Goal: Task Accomplishment & Management: Manage account settings

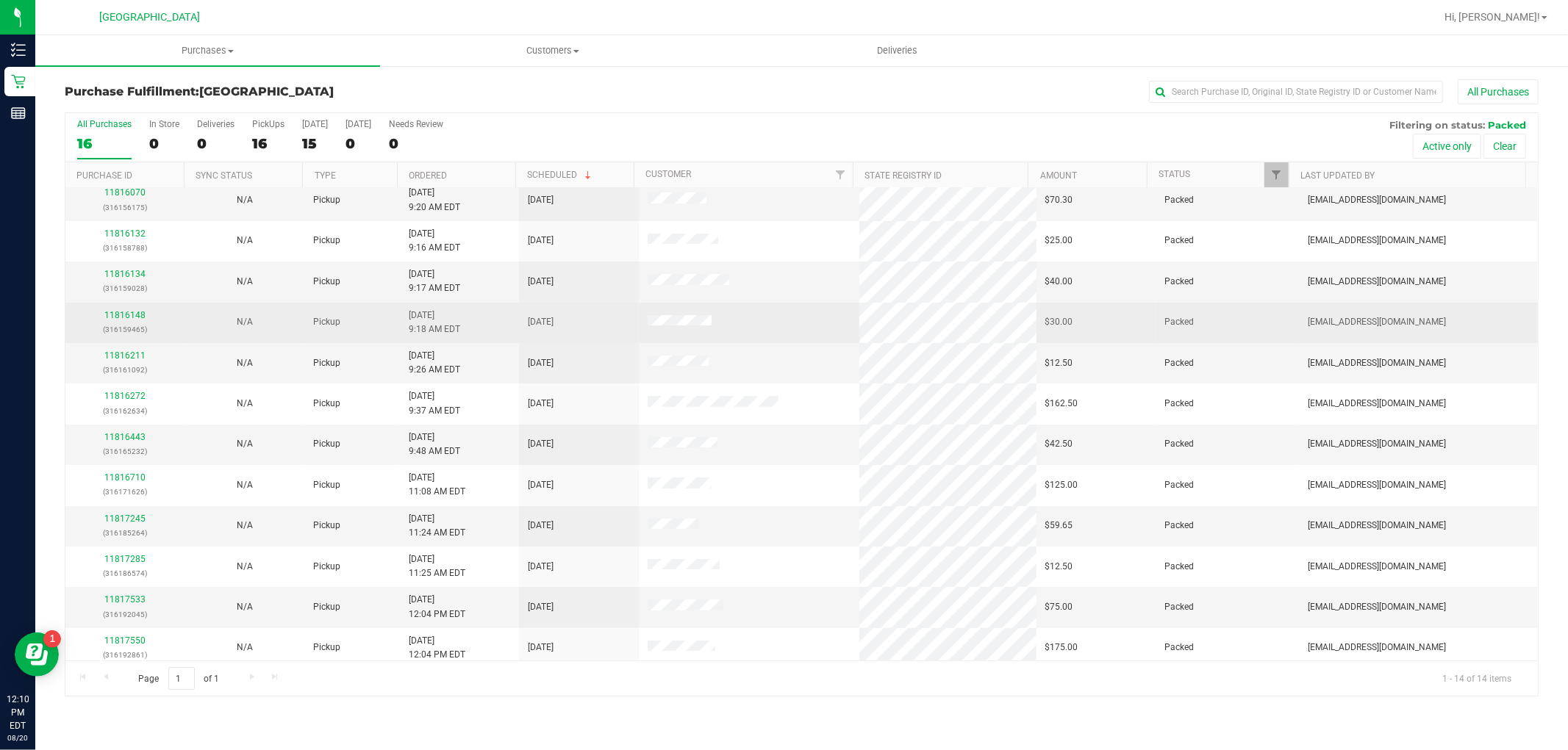
scroll to position [97, 0]
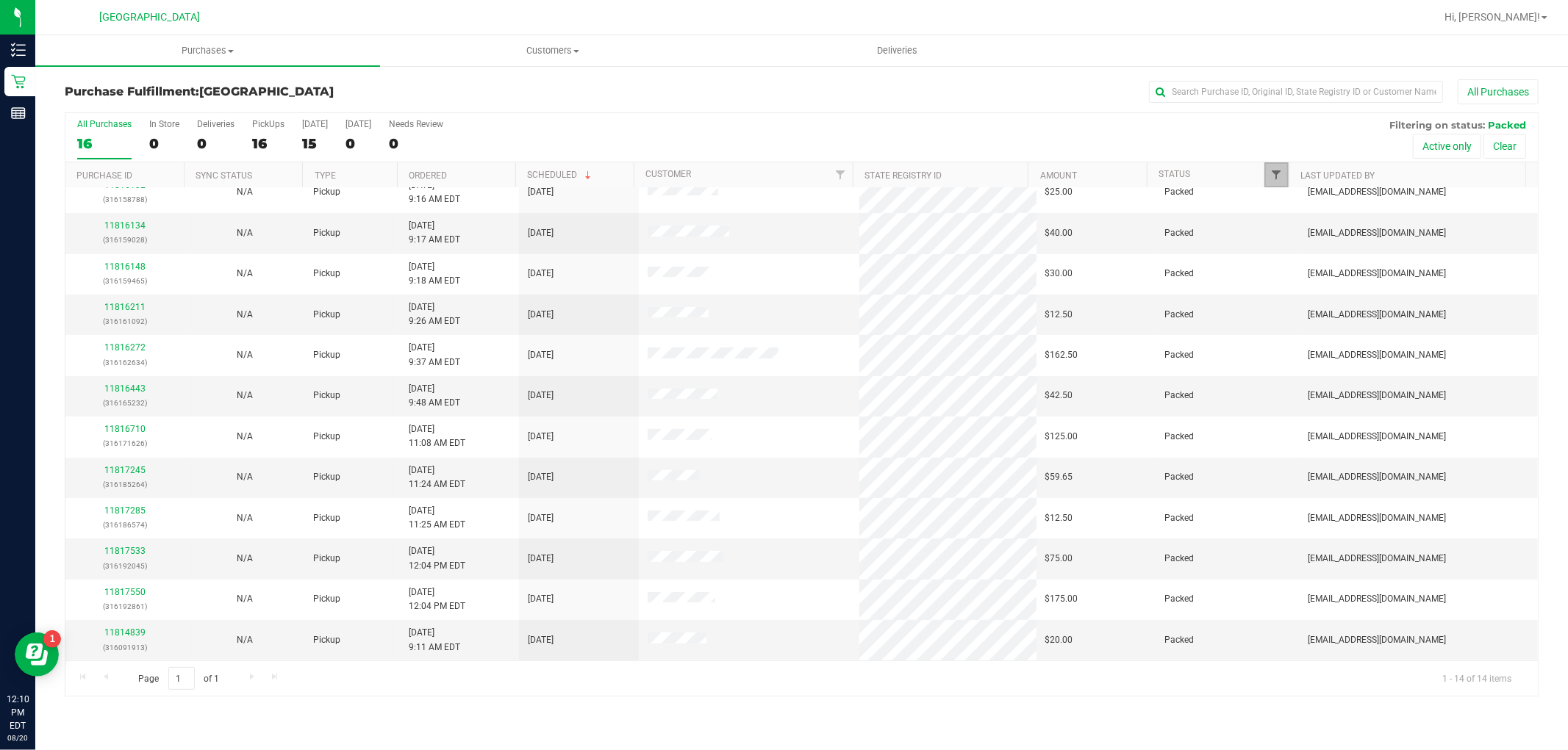
click at [1279, 176] on span "Filter" at bounding box center [1275, 174] width 12 height 12
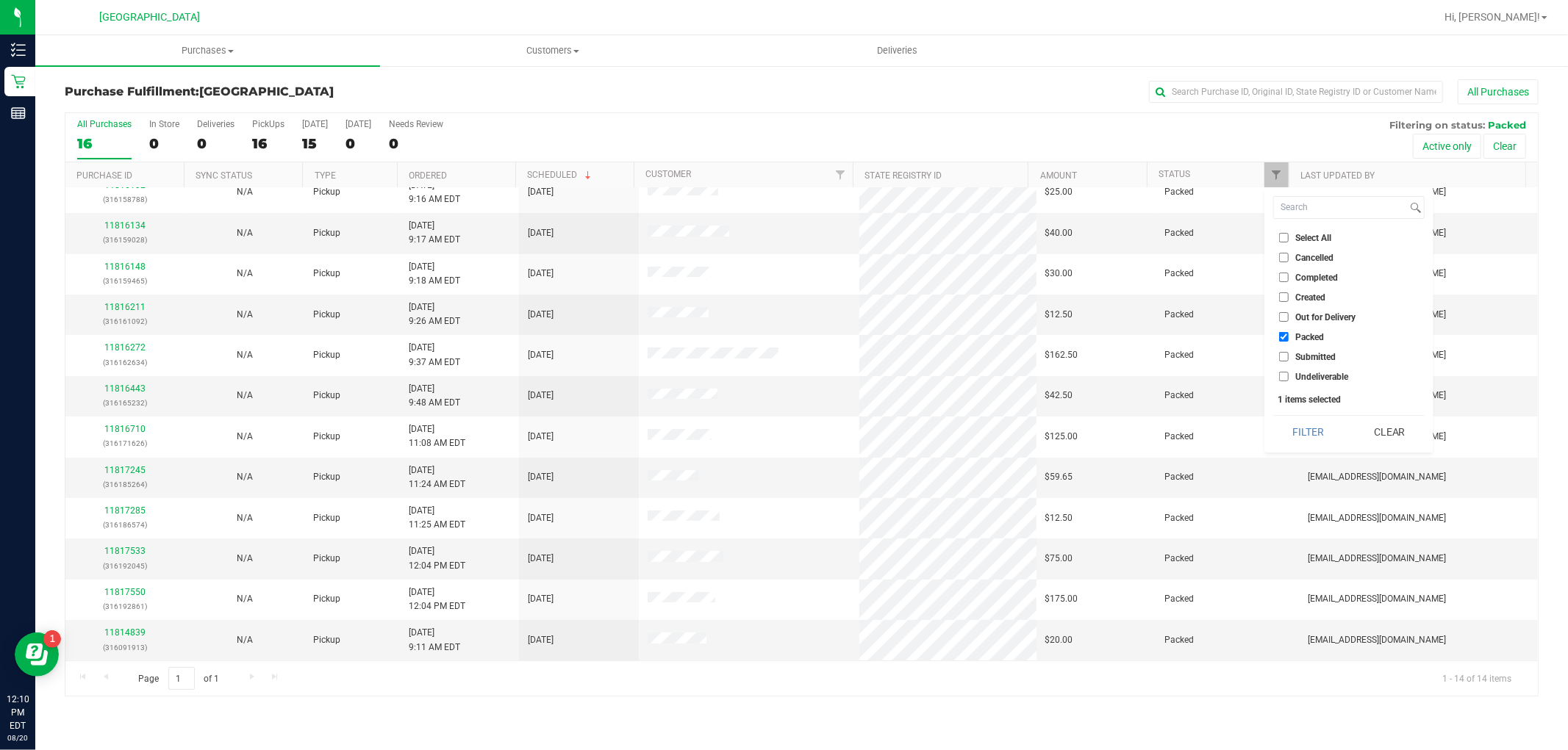
click at [1280, 239] on input "Select All" at bounding box center [1284, 238] width 9 height 9
checkbox input "true"
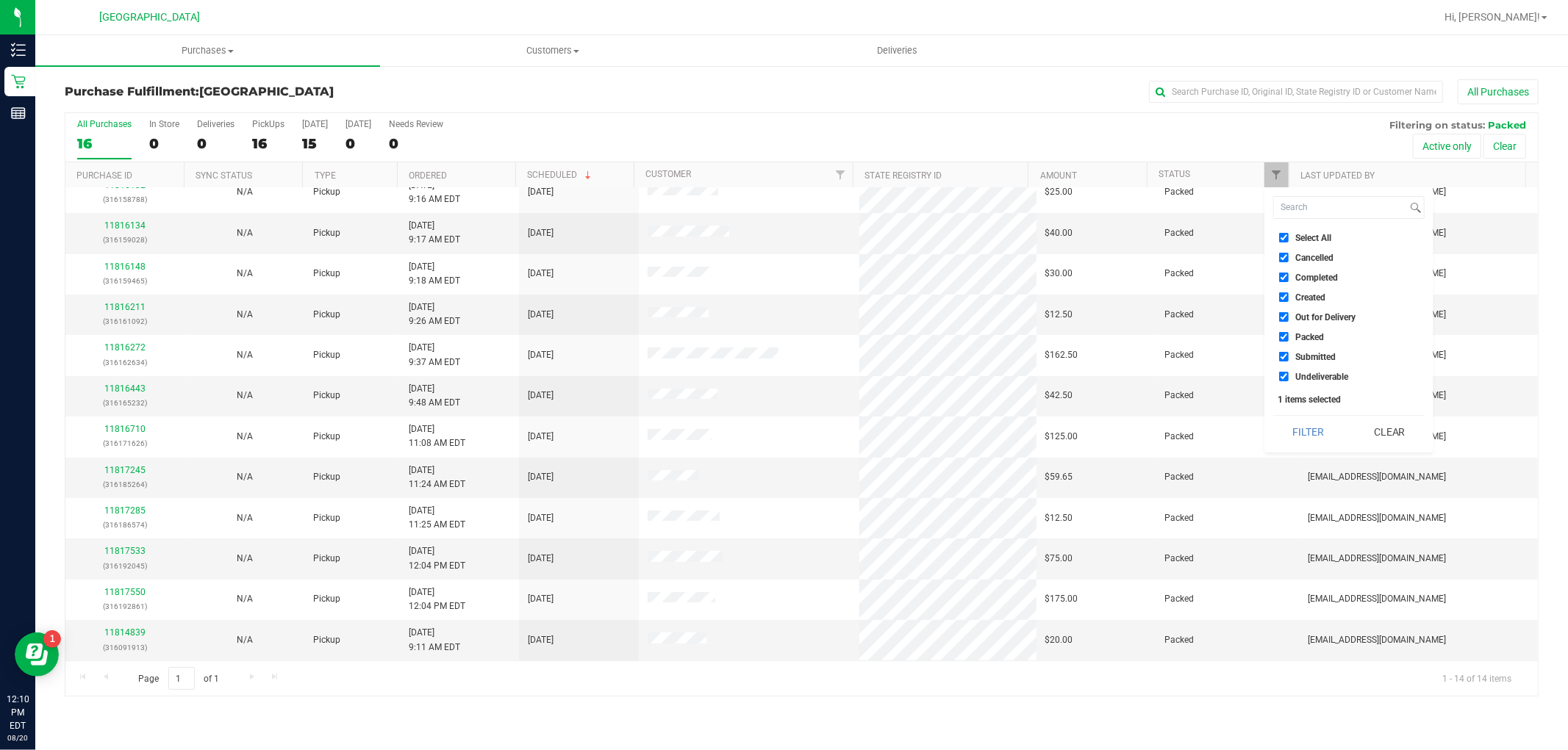
checkbox input "true"
click at [1288, 239] on input "Select All" at bounding box center [1284, 238] width 9 height 9
checkbox input "false"
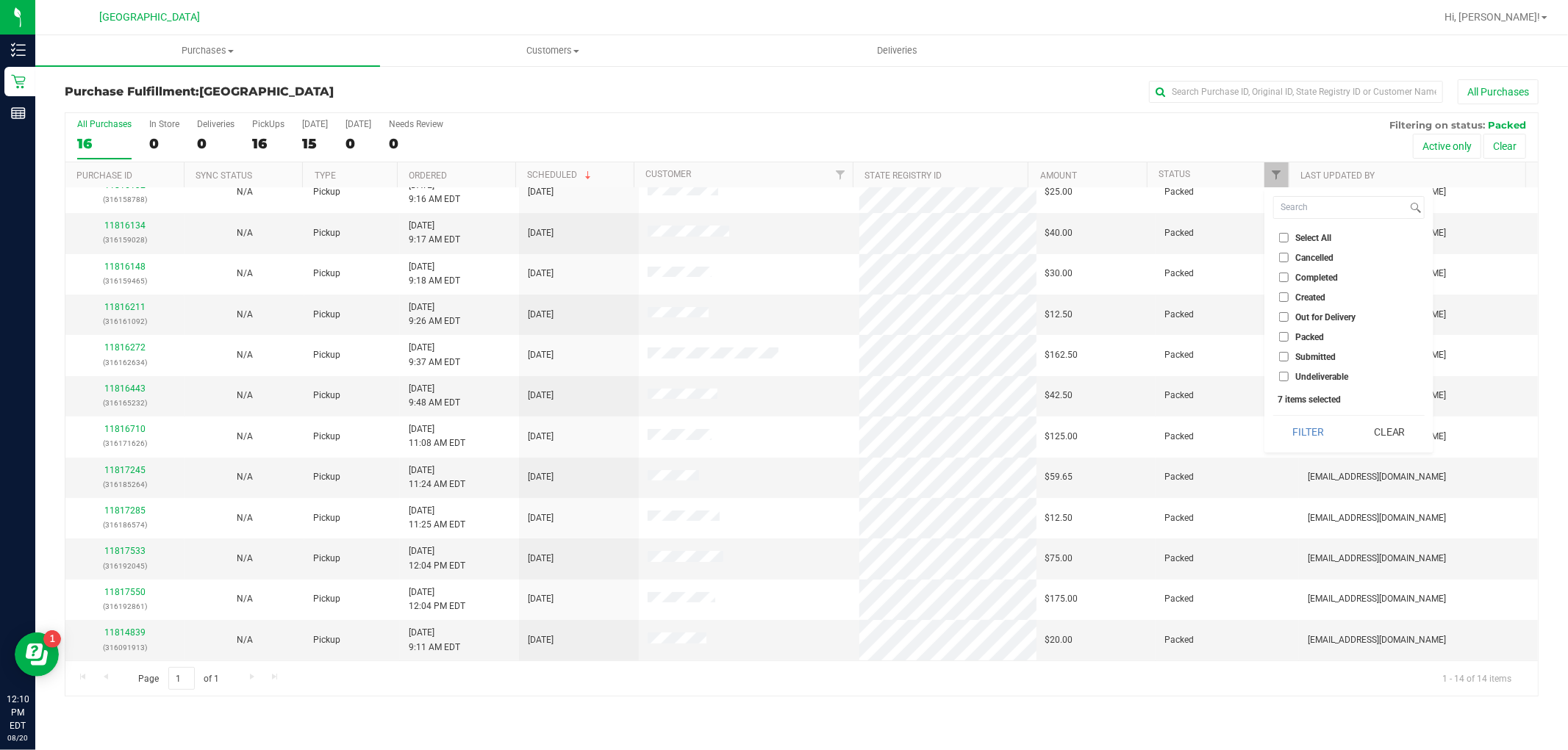
checkbox input "false"
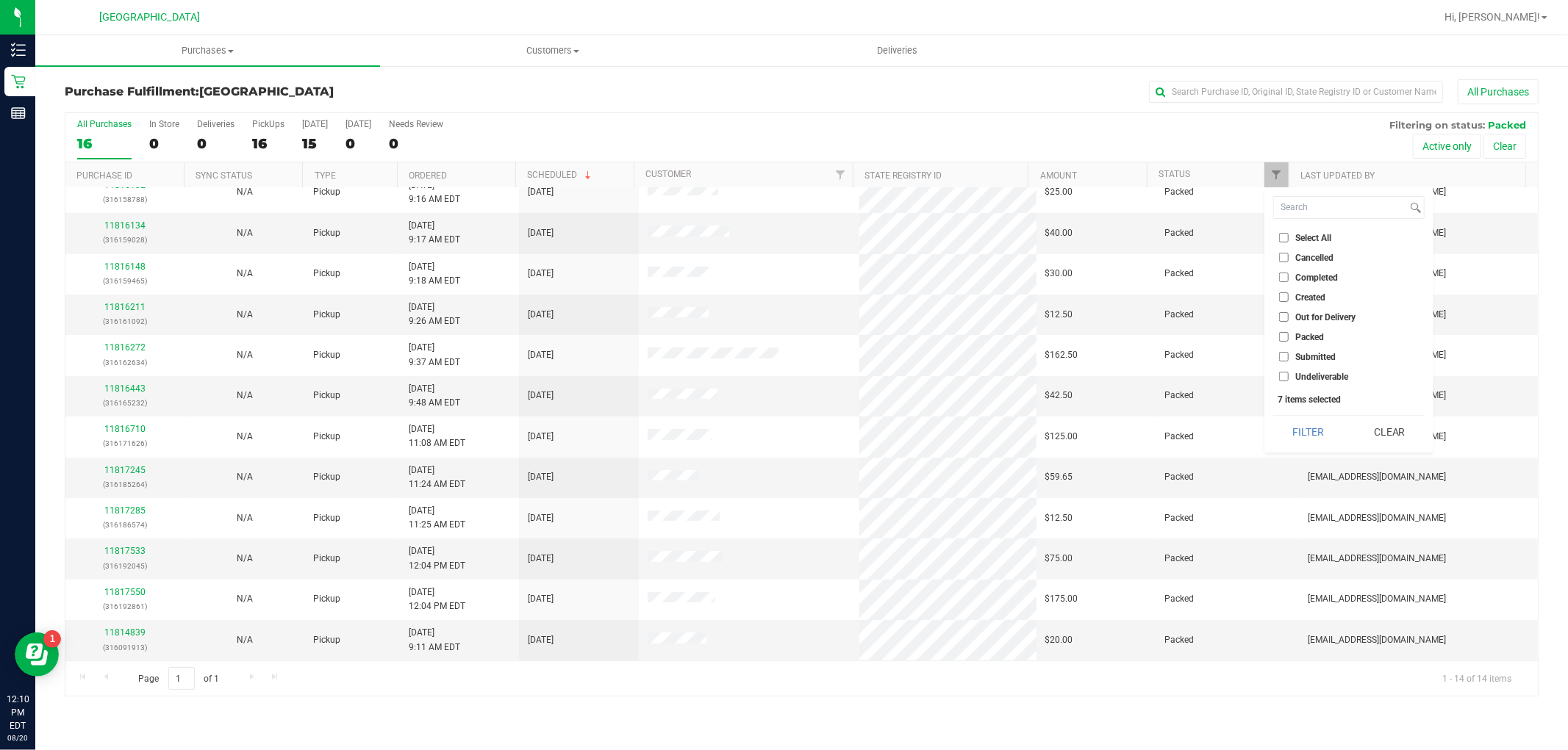
checkbox input "false"
click at [1285, 349] on li "Submitted" at bounding box center [1348, 357] width 152 height 16
click at [1283, 354] on input "Submitted" at bounding box center [1284, 357] width 9 height 9
checkbox input "true"
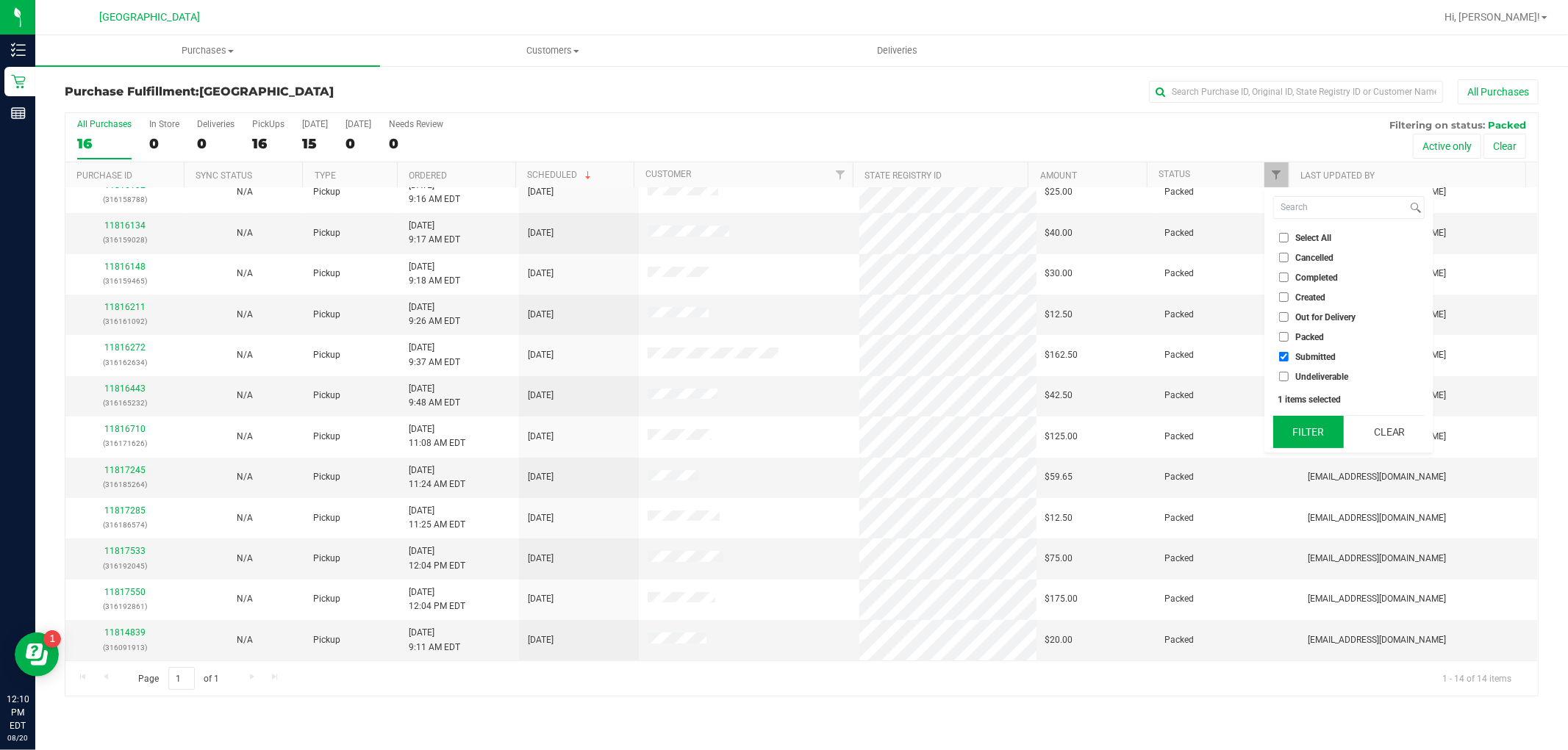
click at [1289, 433] on button "Filter" at bounding box center [1308, 432] width 71 height 33
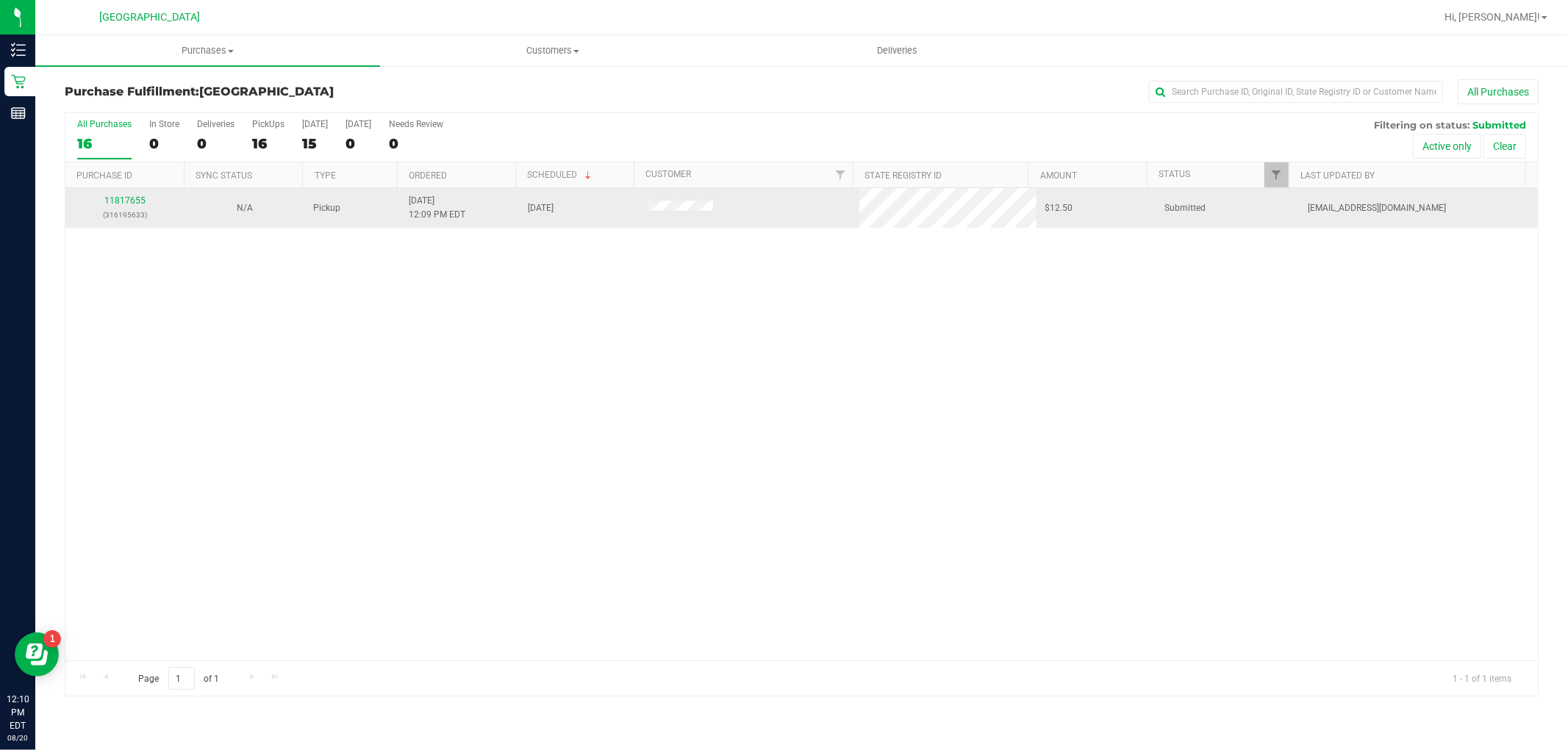
click at [125, 194] on div "11817655 (316195633)" at bounding box center [125, 208] width 102 height 28
click at [129, 198] on link "11817655" at bounding box center [125, 200] width 41 height 10
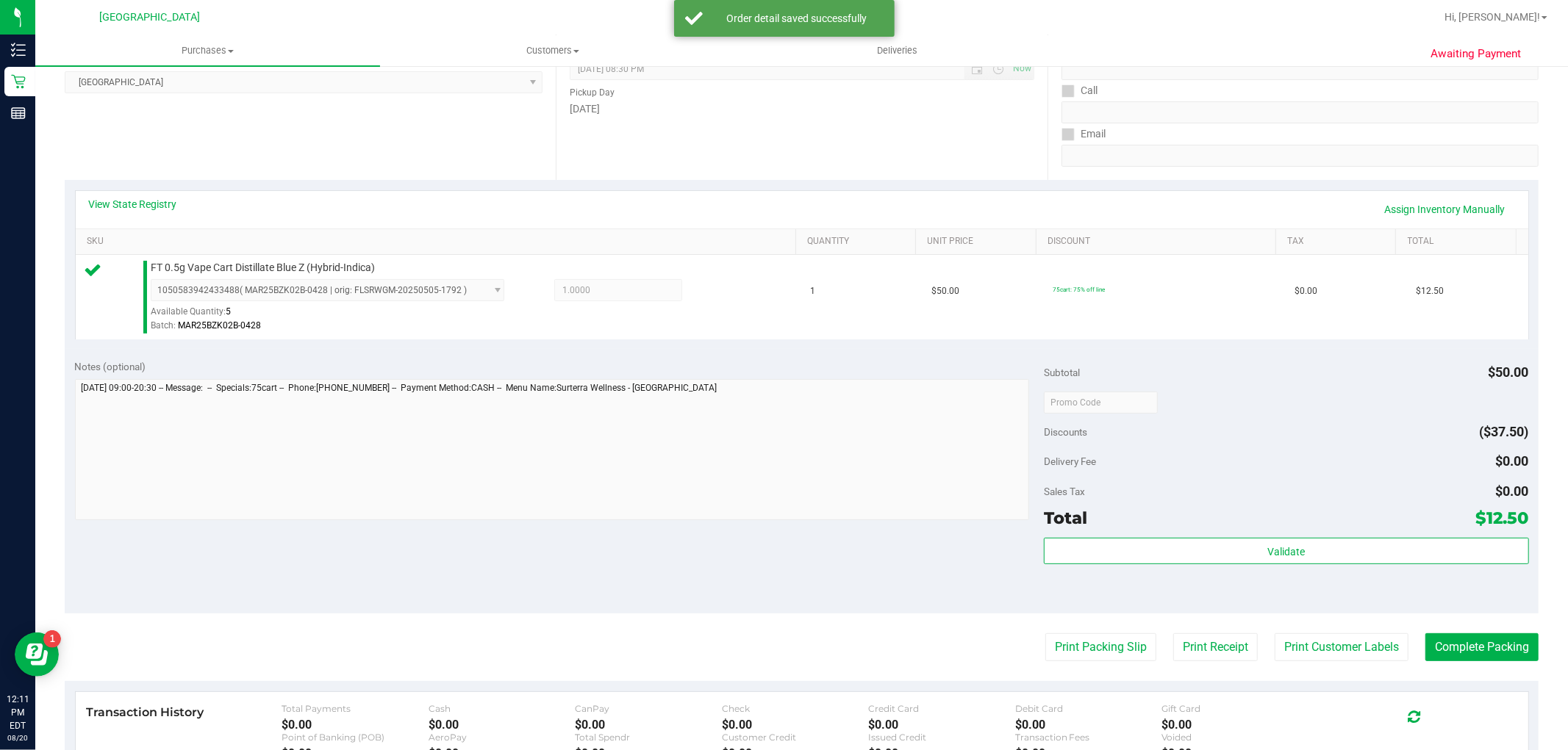
scroll to position [245, 0]
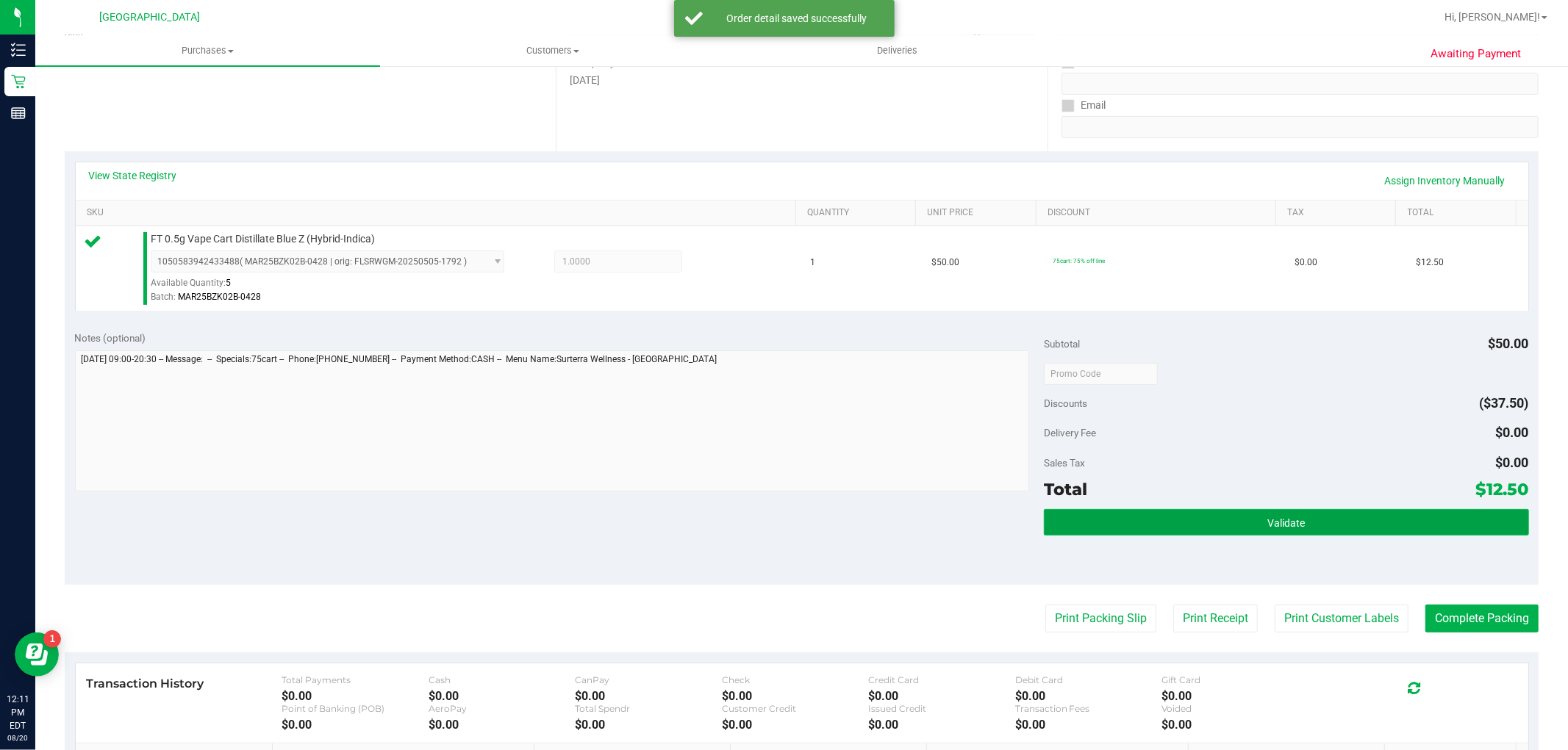
click at [1156, 523] on button "Validate" at bounding box center [1286, 523] width 484 height 26
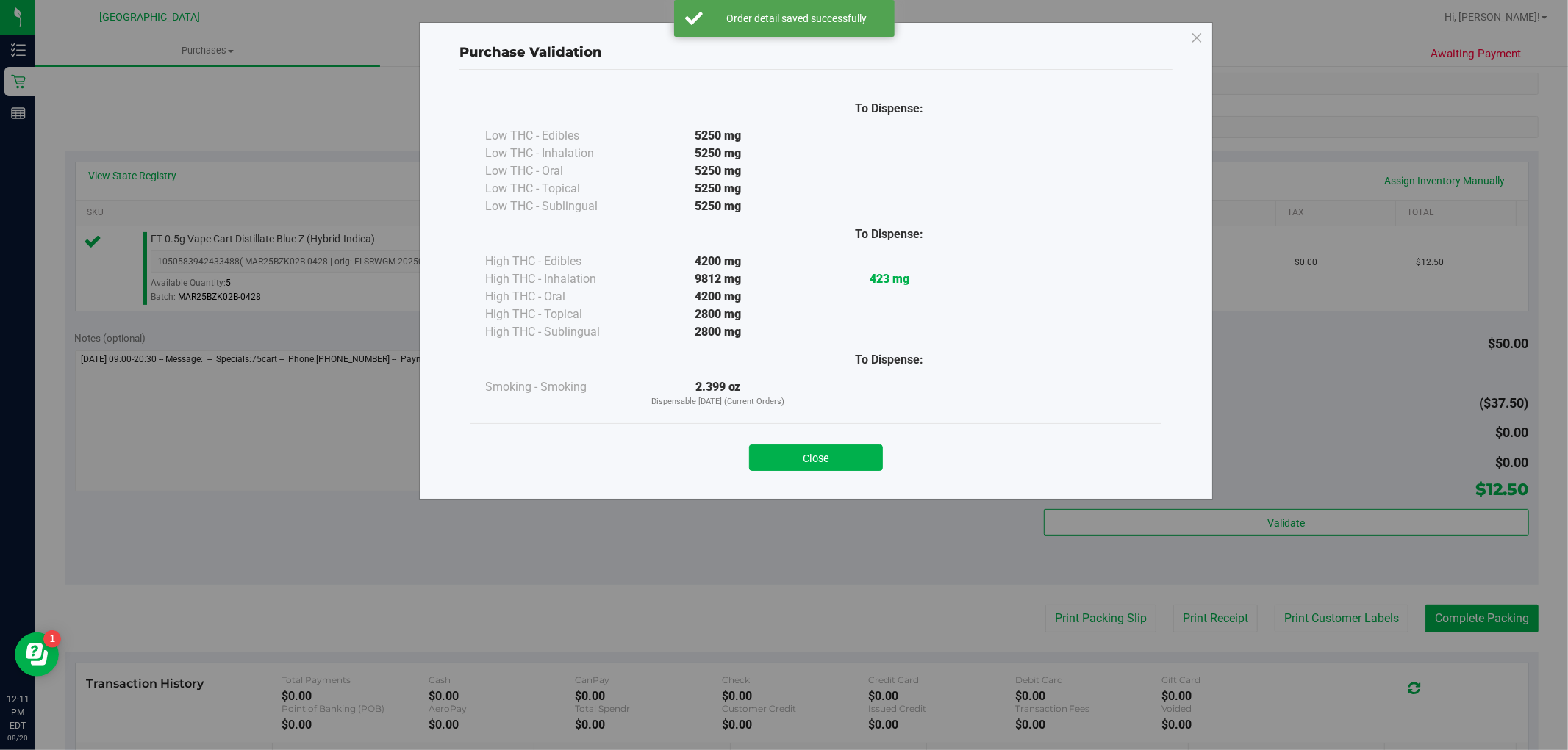
drag, startPoint x: 838, startPoint y: 461, endPoint x: 975, endPoint y: 489, distance: 139.8
click at [838, 460] on button "Close" at bounding box center [816, 457] width 134 height 26
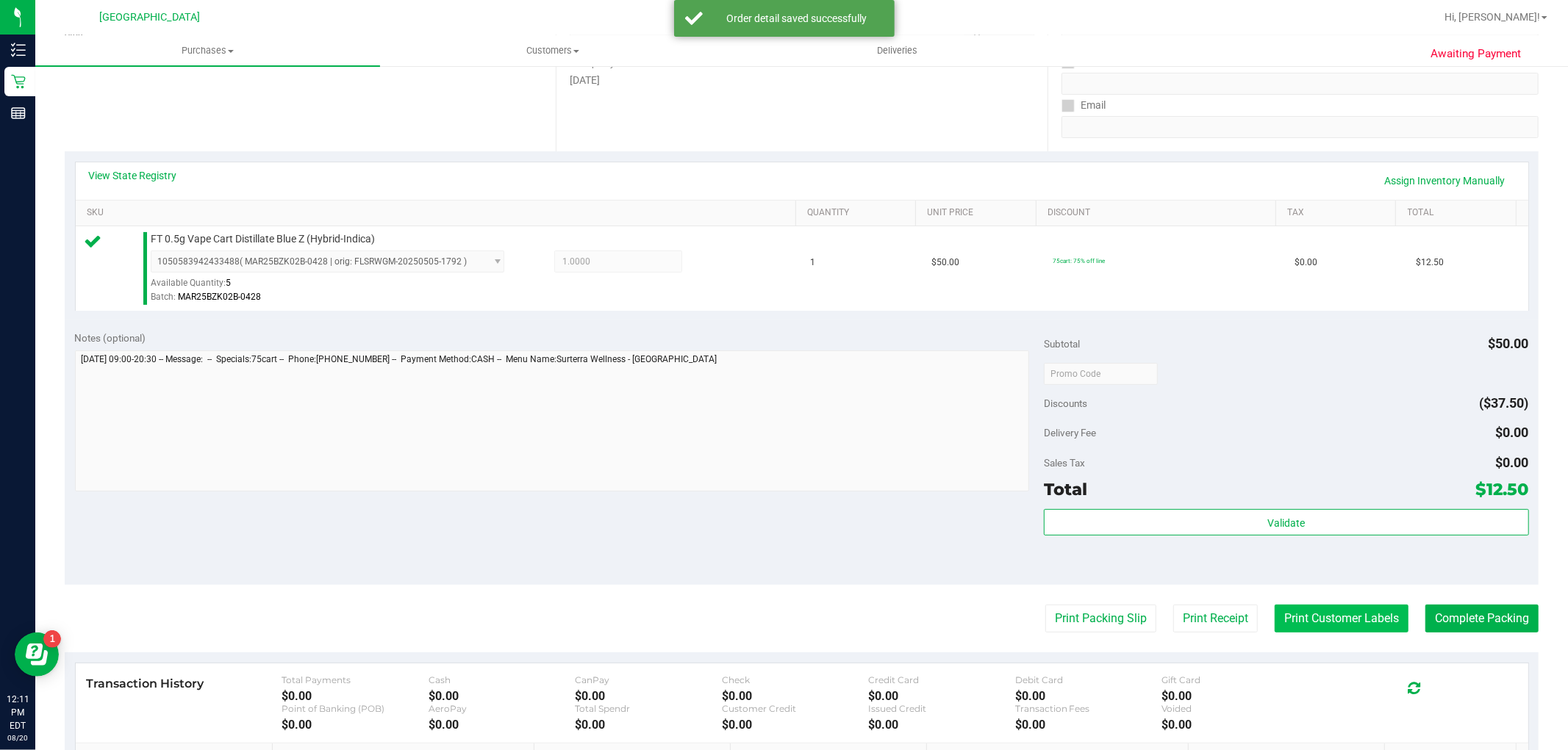
click at [1296, 618] on button "Print Customer Labels" at bounding box center [1342, 619] width 134 height 28
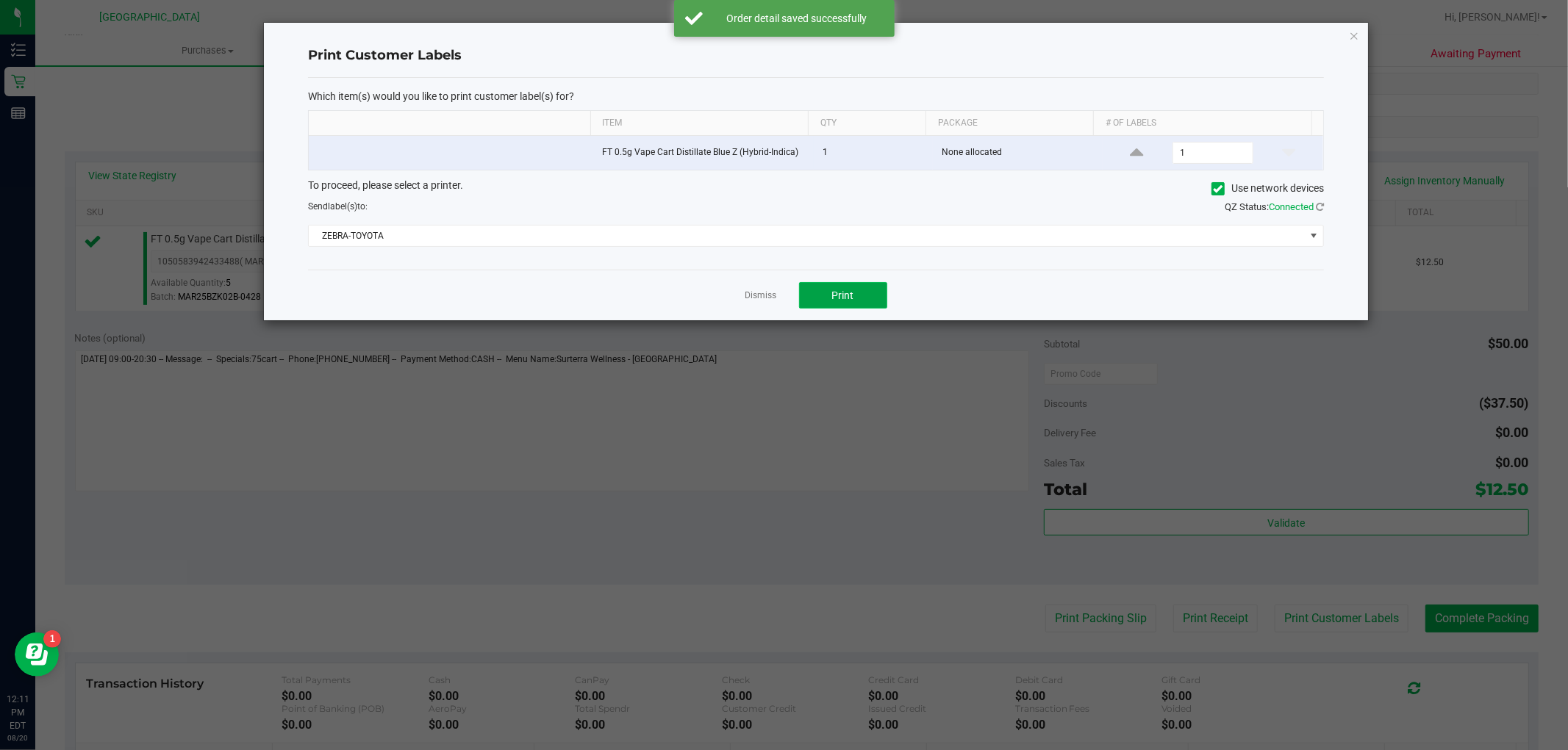
click at [846, 287] on button "Print" at bounding box center [843, 295] width 89 height 26
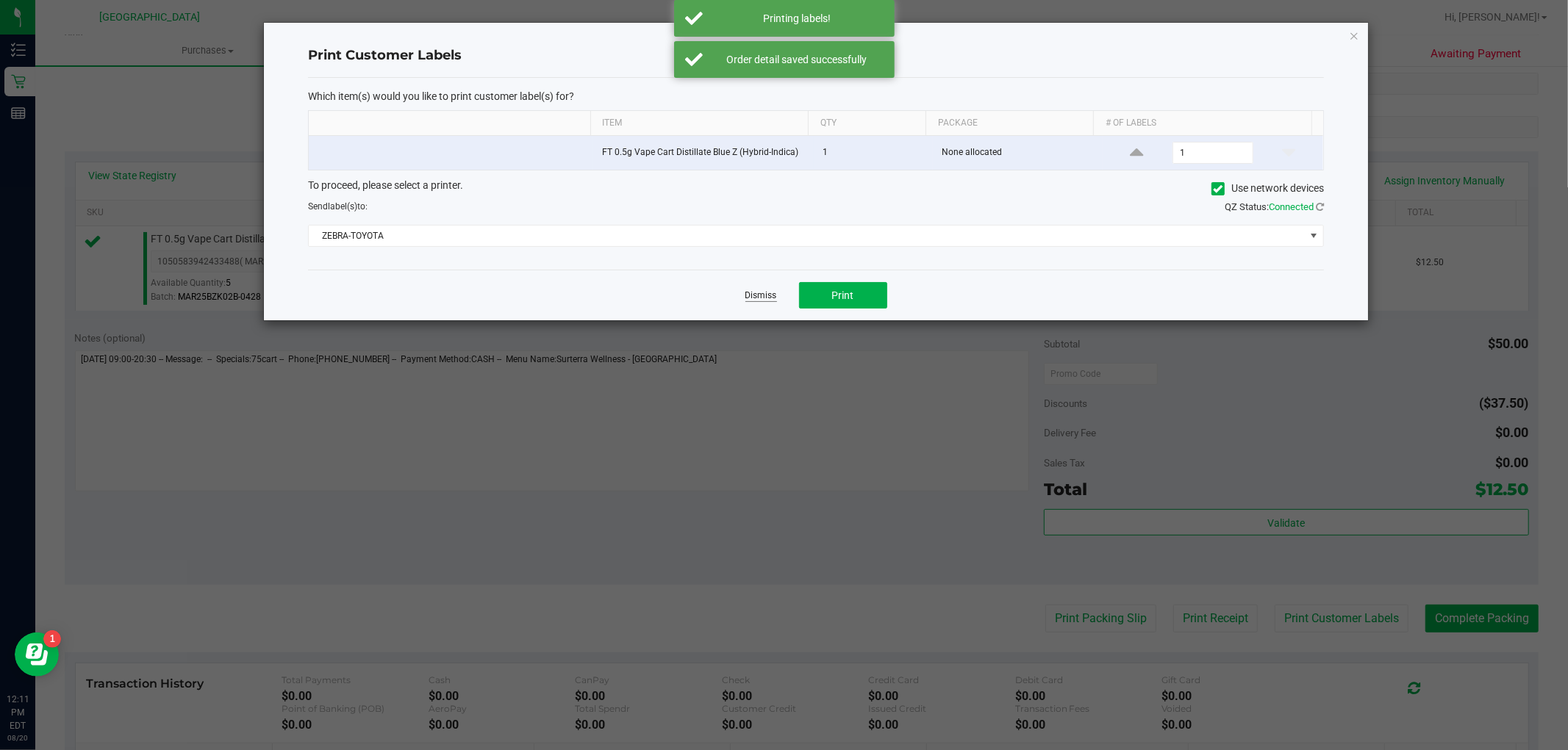
click at [752, 297] on link "Dismiss" at bounding box center [761, 295] width 32 height 12
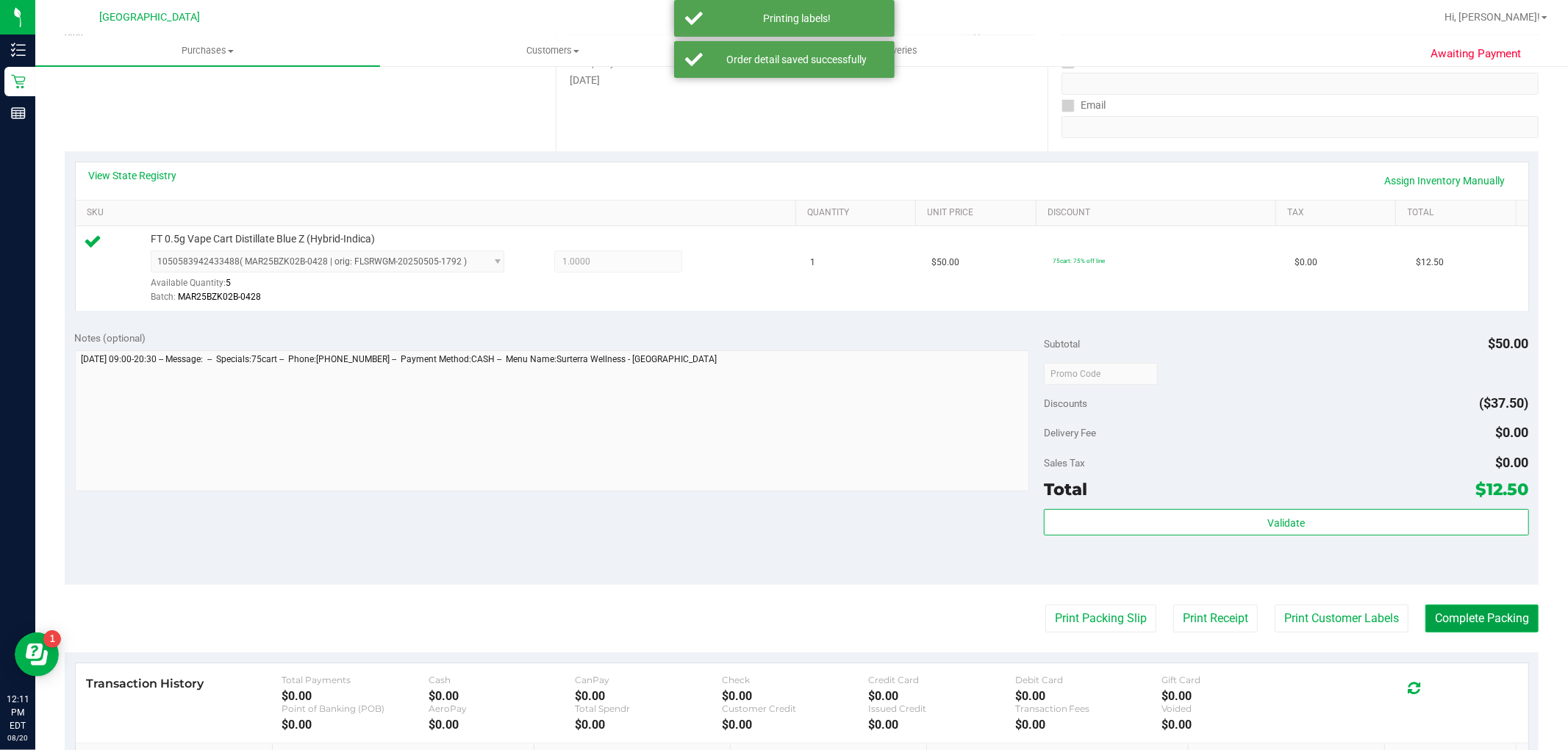
click at [1438, 612] on button "Complete Packing" at bounding box center [1481, 619] width 113 height 28
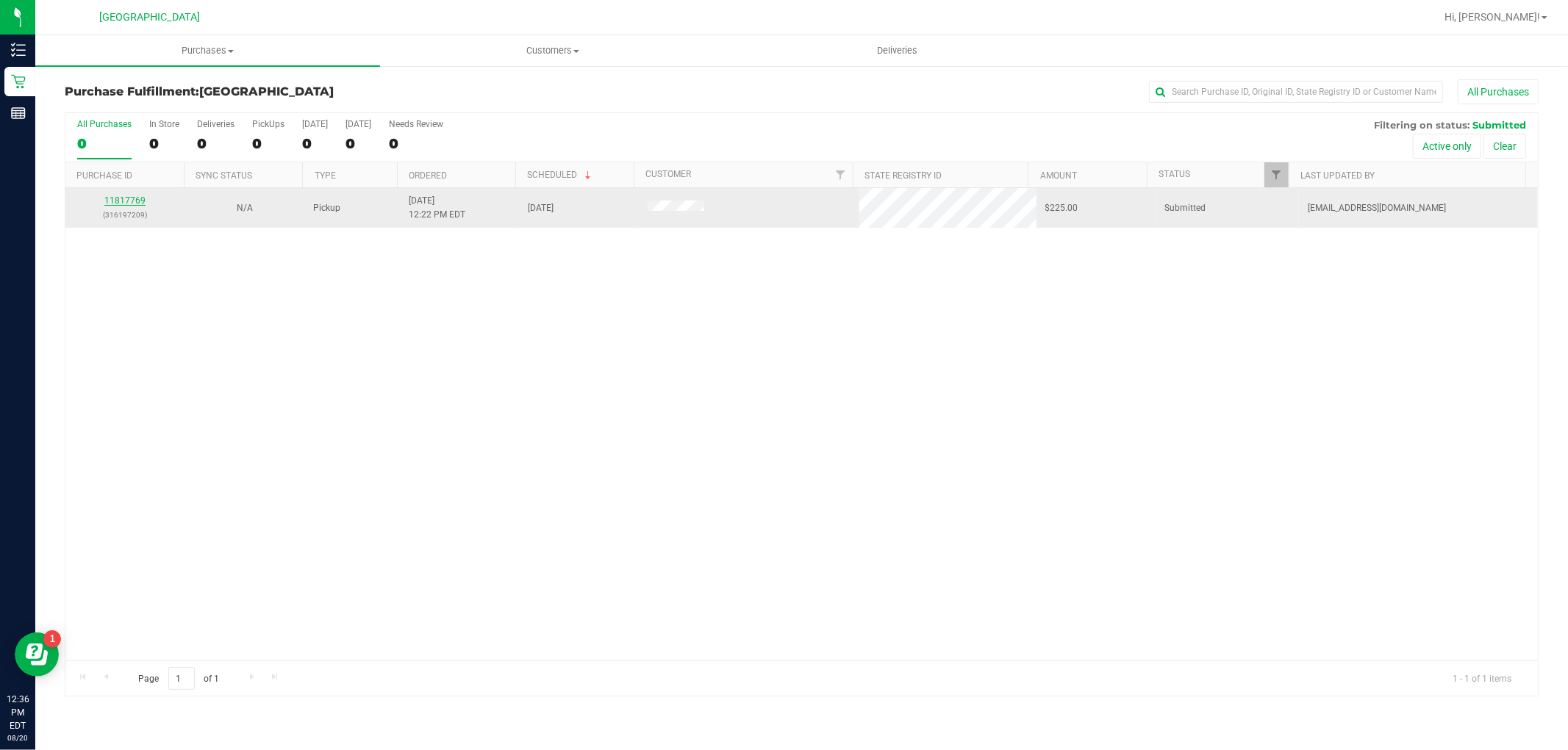
click at [134, 197] on link "11817769" at bounding box center [125, 200] width 41 height 10
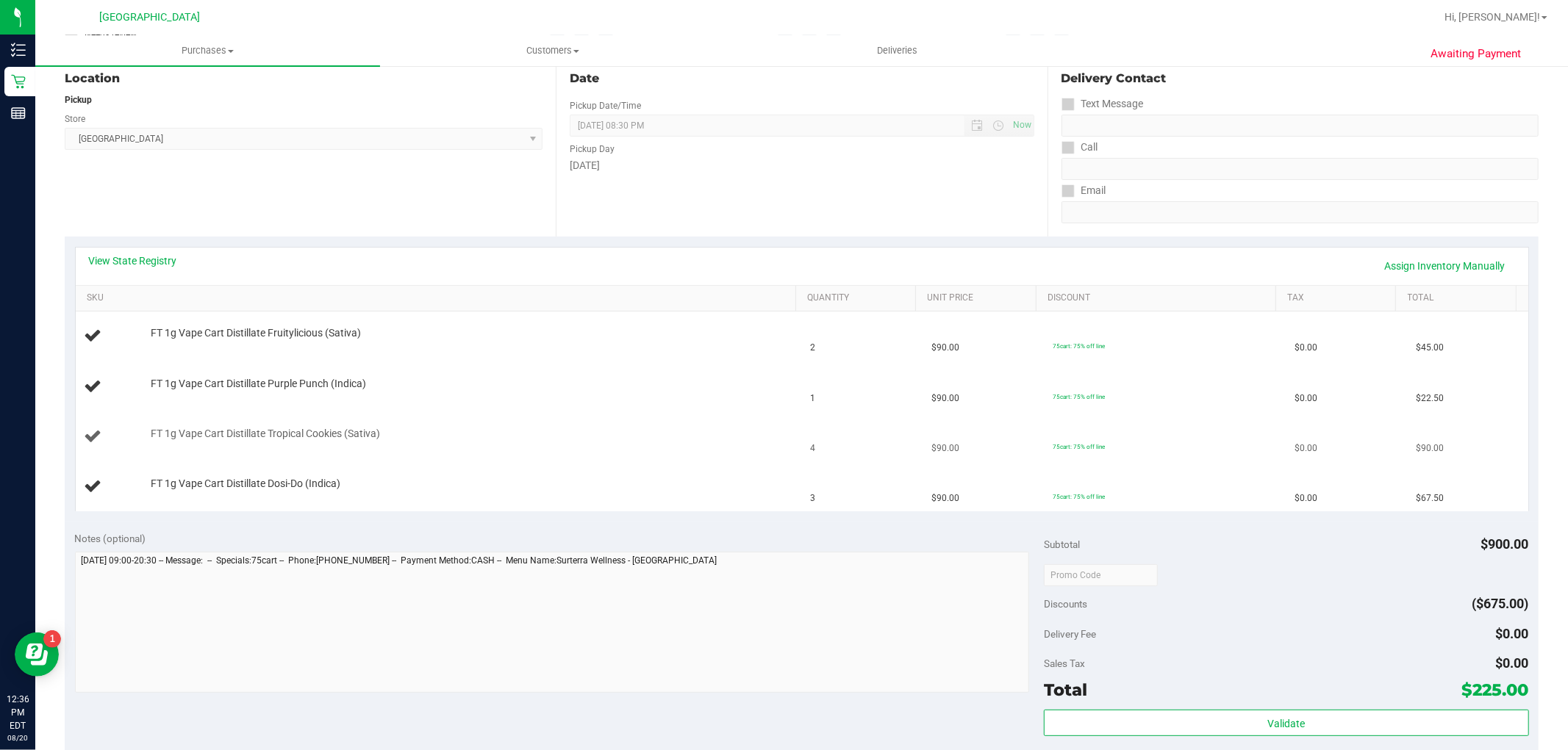
scroll to position [163, 0]
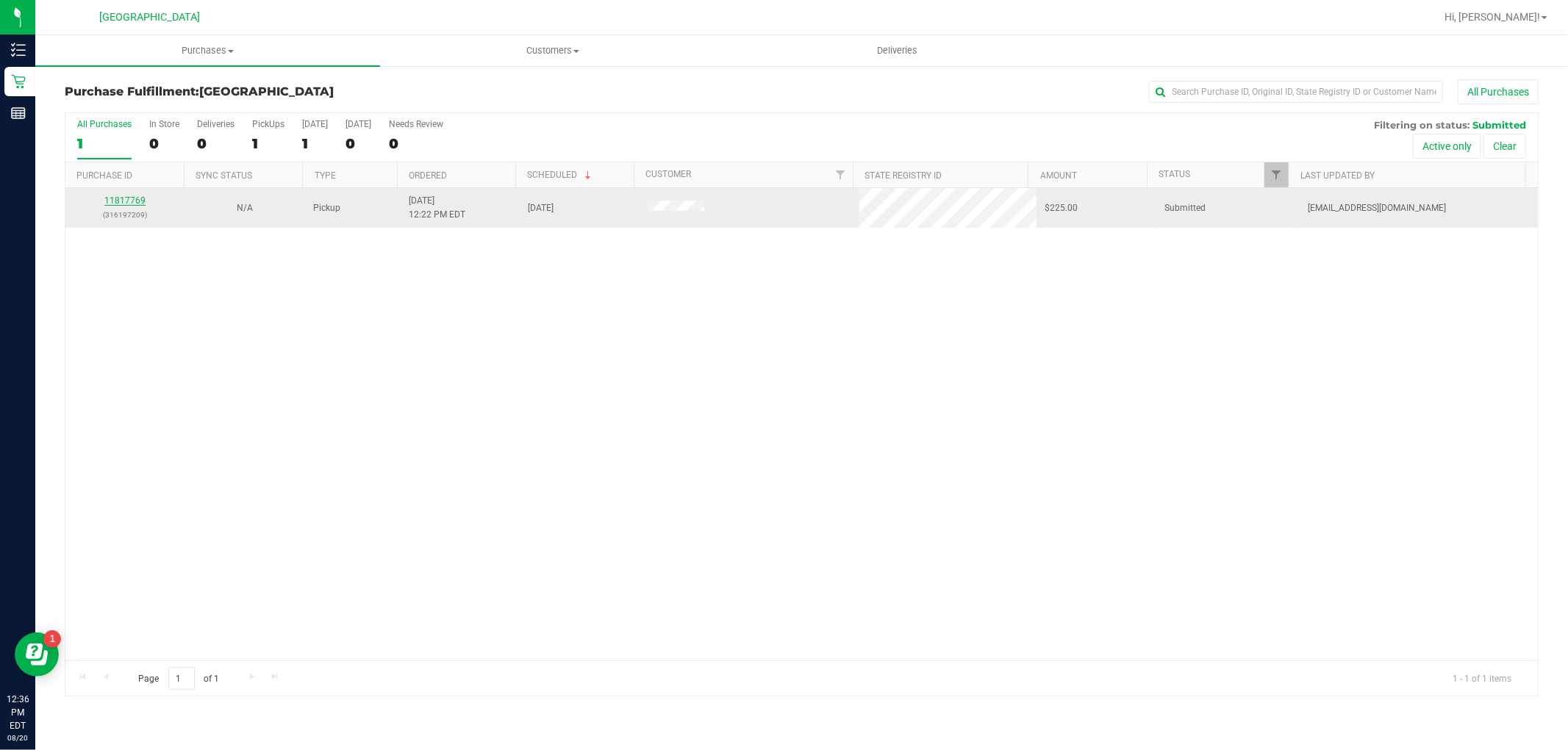
click at [120, 200] on link "11817769" at bounding box center [125, 200] width 41 height 10
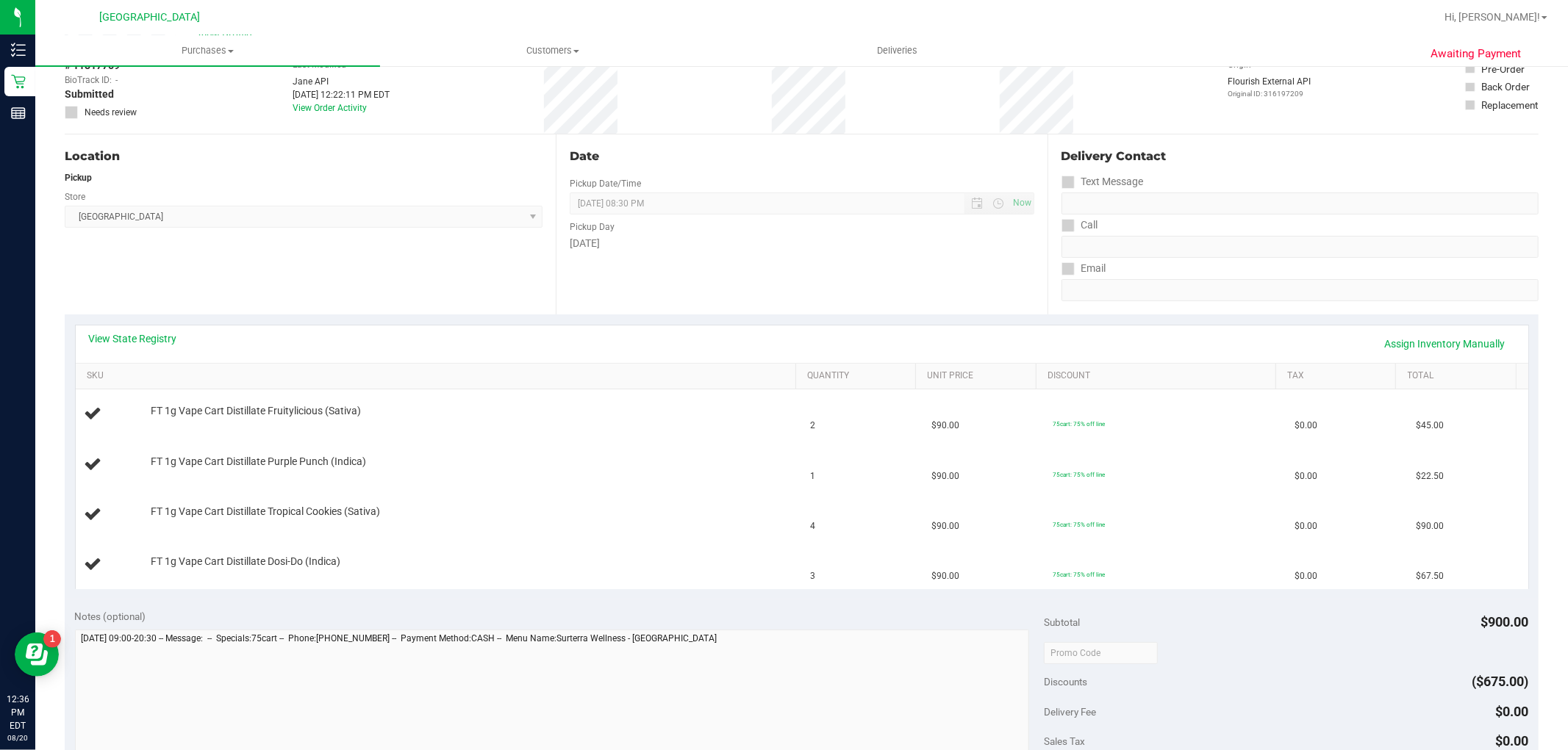
scroll to position [163, 0]
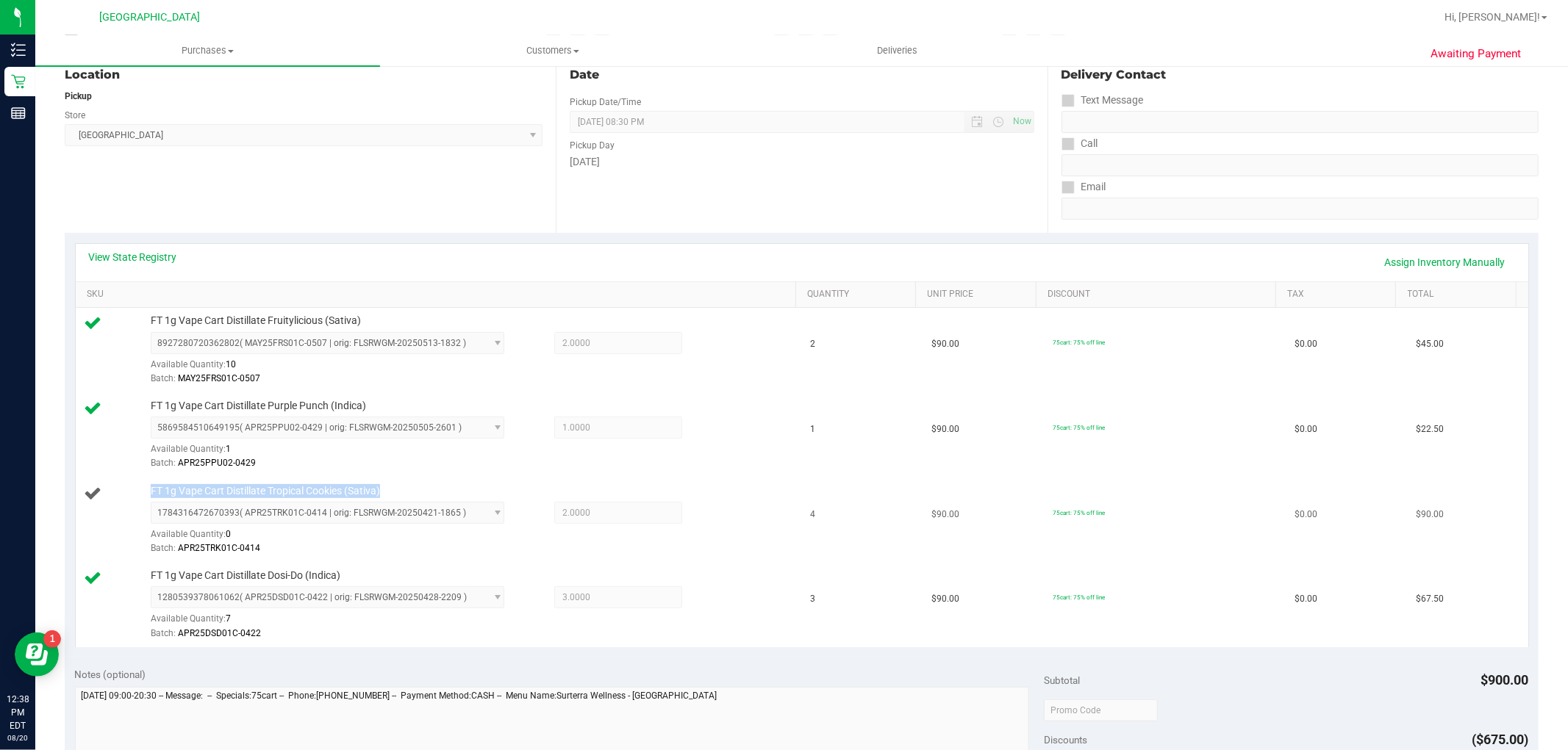
drag, startPoint x: 386, startPoint y: 490, endPoint x: 130, endPoint y: 498, distance: 256.1
click at [130, 498] on div "FT 1g Vape Cart Distillate Tropical Cookies (Sativa) 1784316472670393 ( APR25TR…" at bounding box center [439, 521] width 709 height 73
copy div "FT 1g Vape Cart Distillate Tropical Cookies (Sativa)"
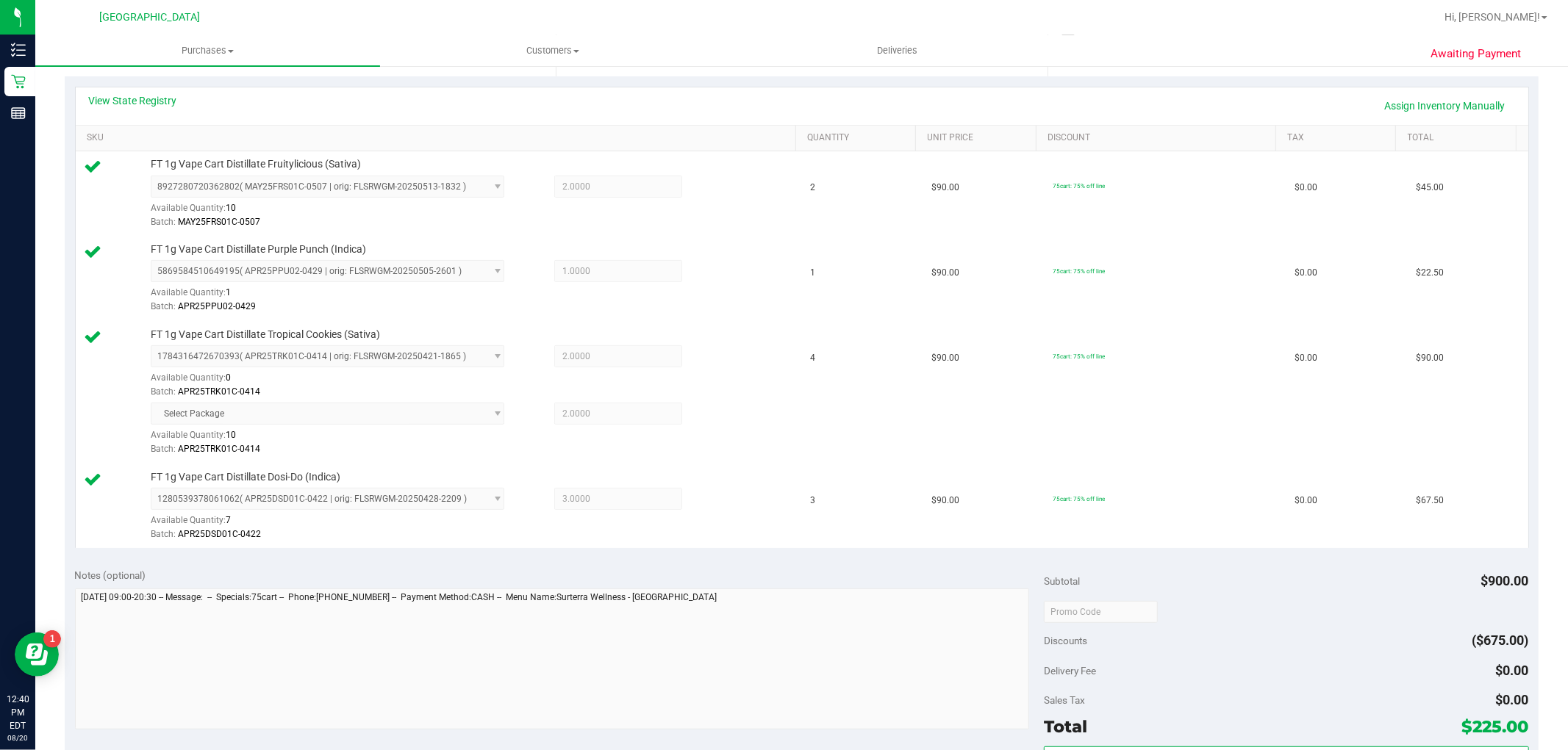
scroll to position [571, 0]
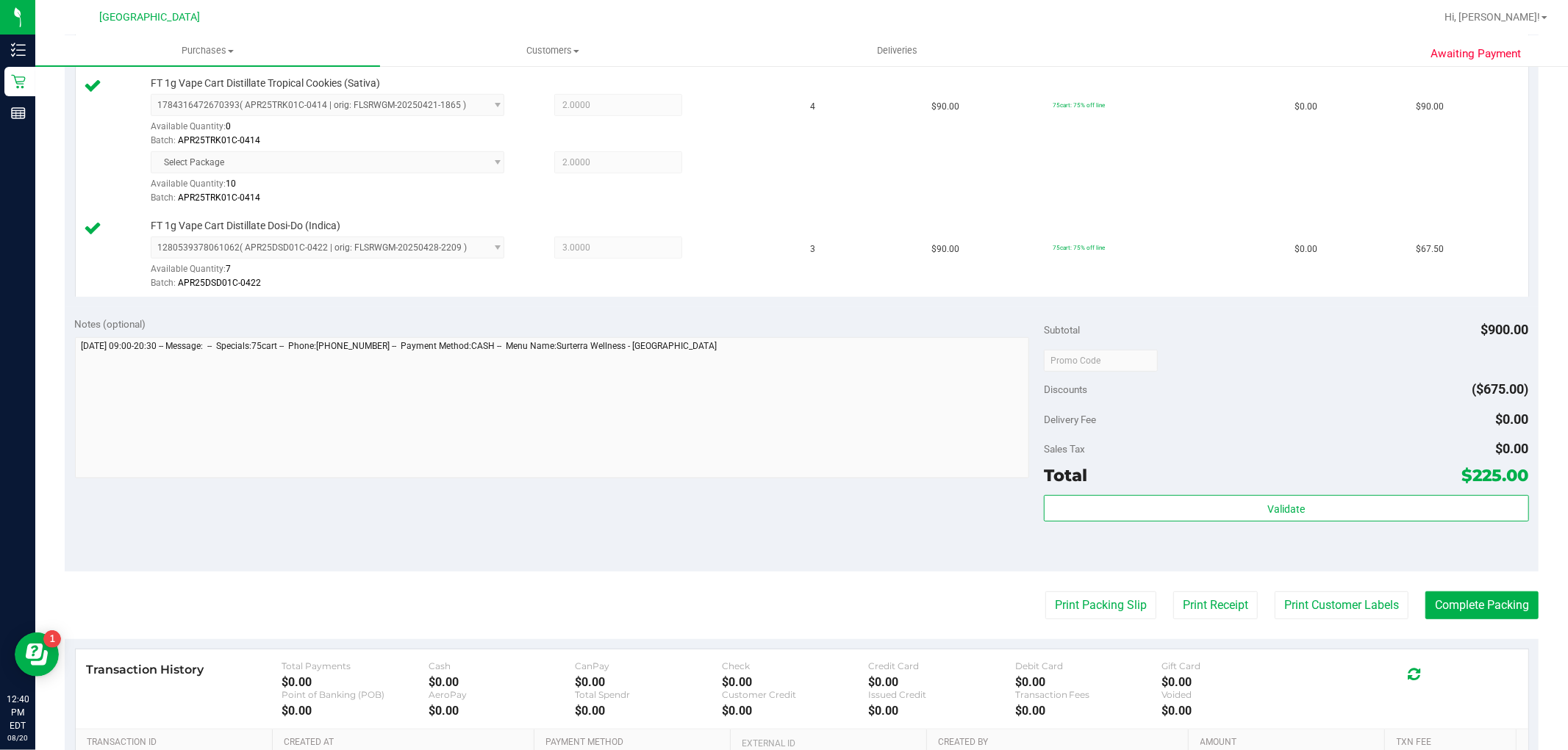
click at [1133, 494] on div "Subtotal $900.00 Discounts ($675.00) Delivery Fee $0.00 Sales Tax $0.00 Total $…" at bounding box center [1286, 439] width 484 height 245
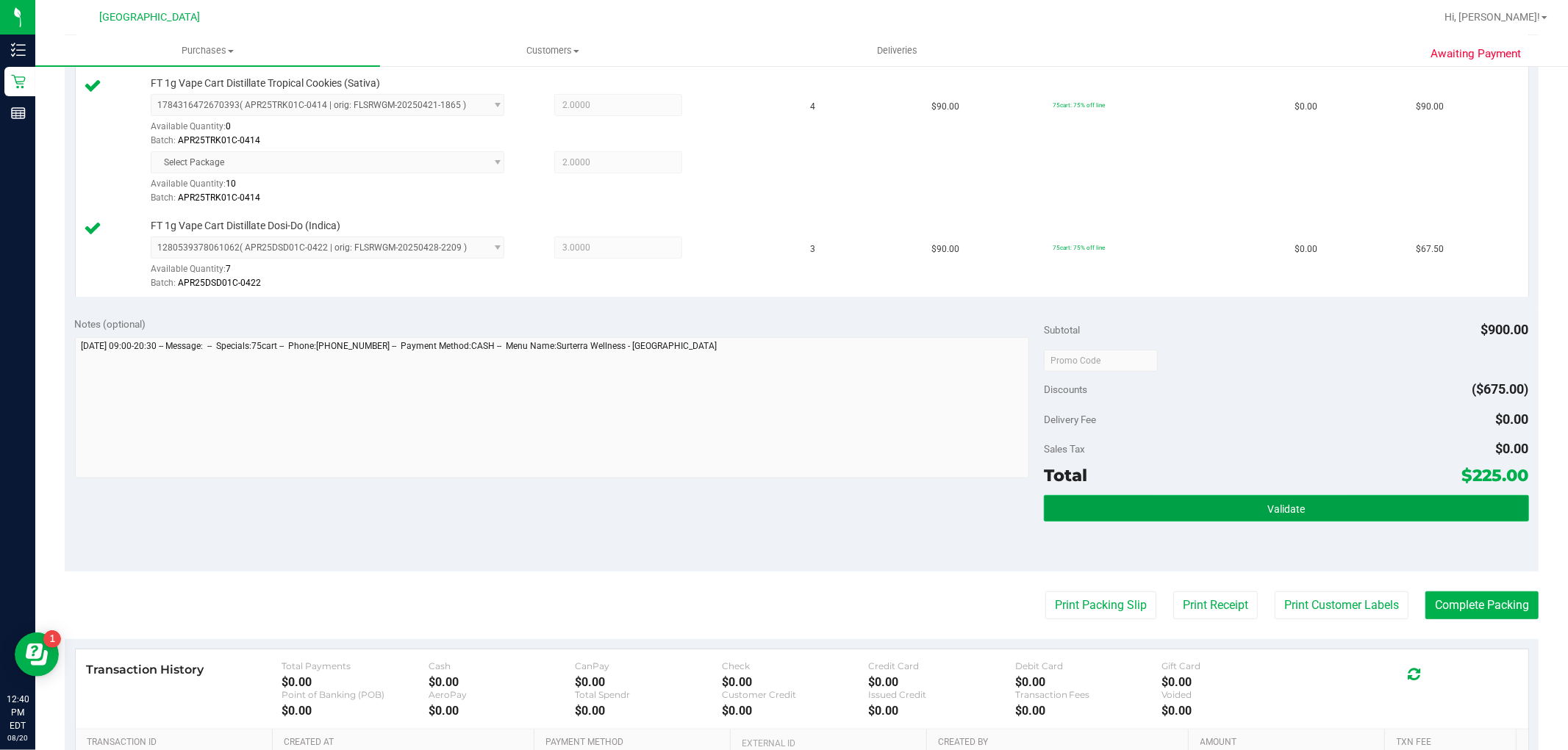
click at [1115, 505] on button "Validate" at bounding box center [1286, 509] width 484 height 26
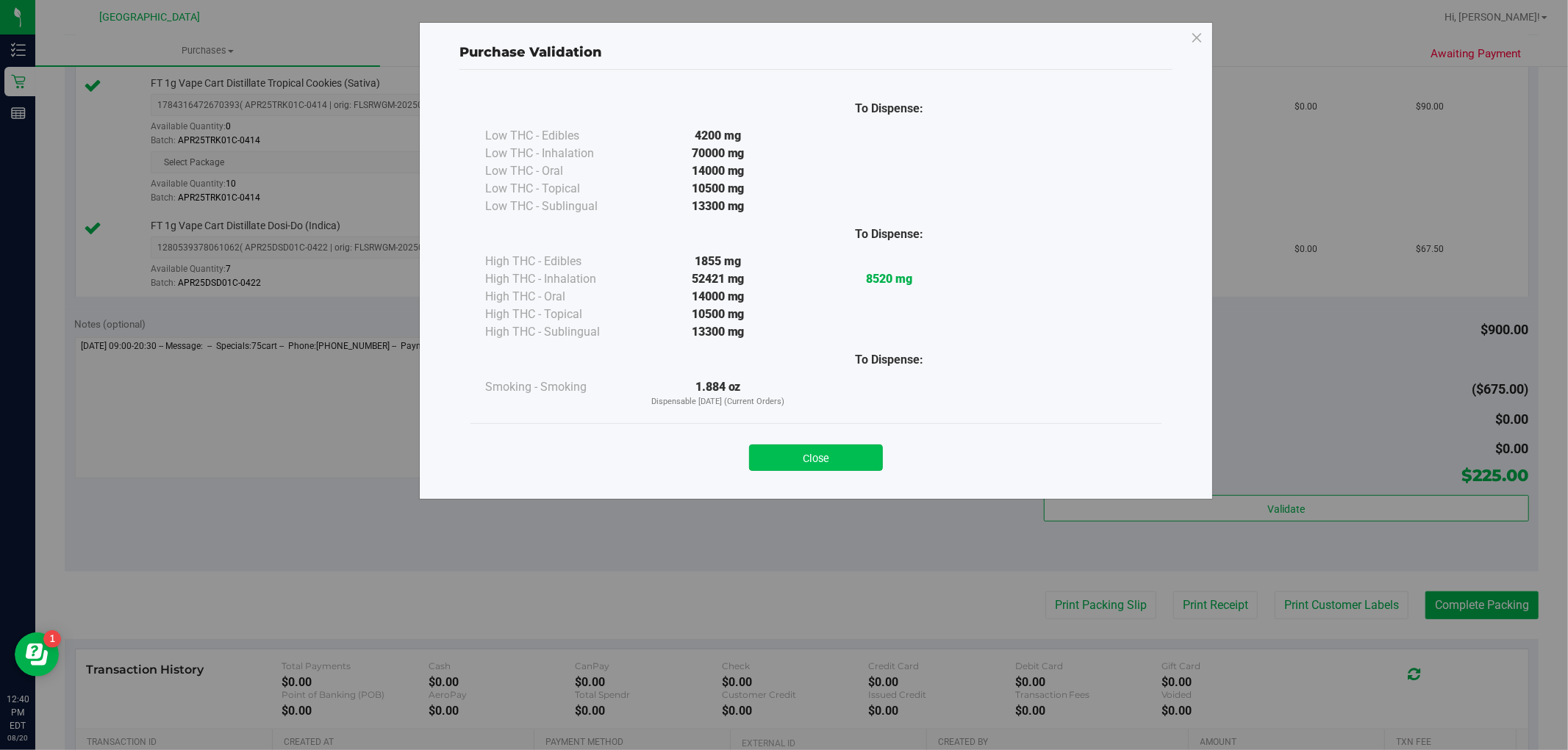
click at [804, 465] on button "Close" at bounding box center [816, 457] width 134 height 26
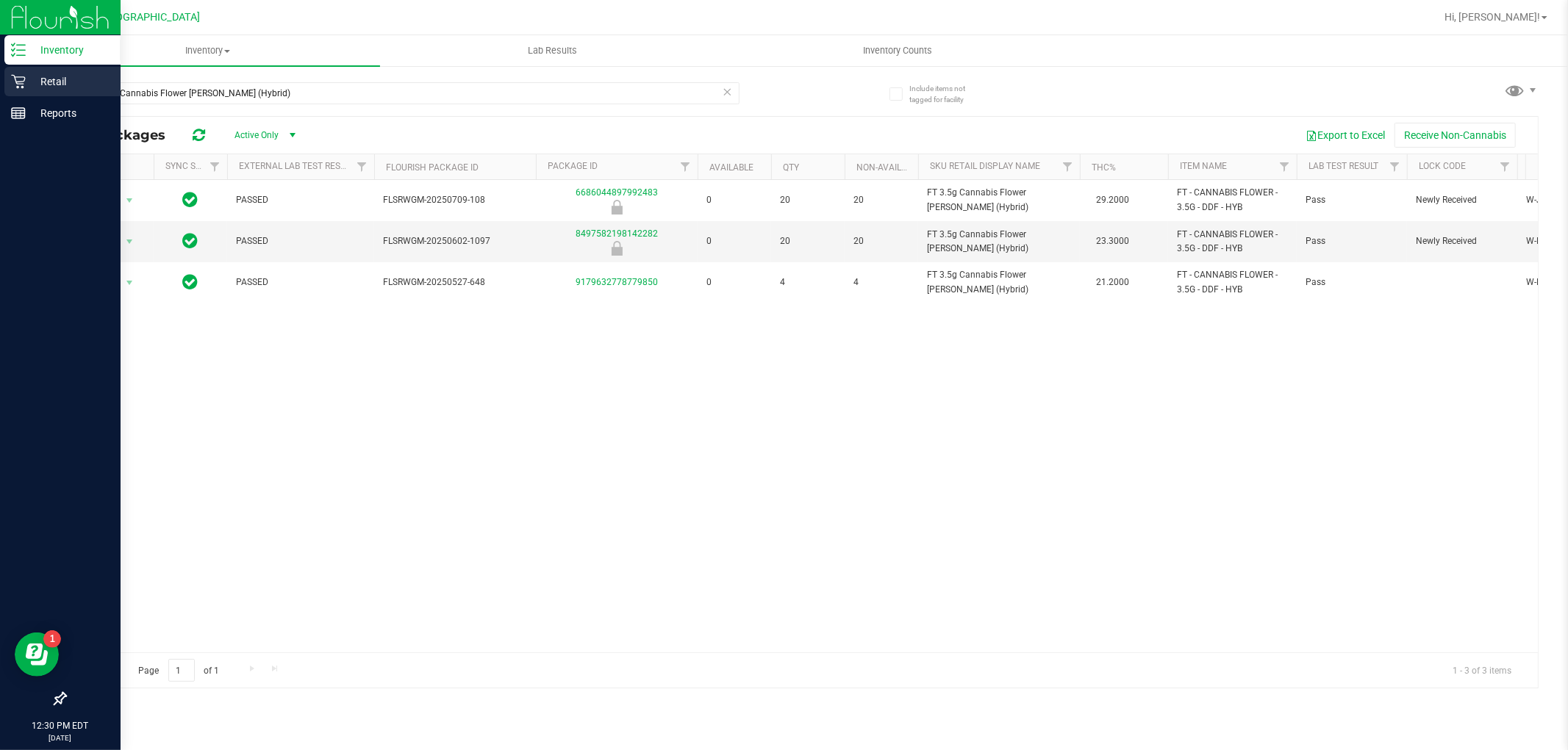
drag, startPoint x: 0, startPoint y: 0, endPoint x: 0, endPoint y: 87, distance: 87.0
click at [0, 87] on div "Inventory Retail Reports 12:30 PM EDT [DATE] 08/20 [GEOGRAPHIC_DATA] WC Hi, [PE…" at bounding box center [784, 375] width 1568 height 750
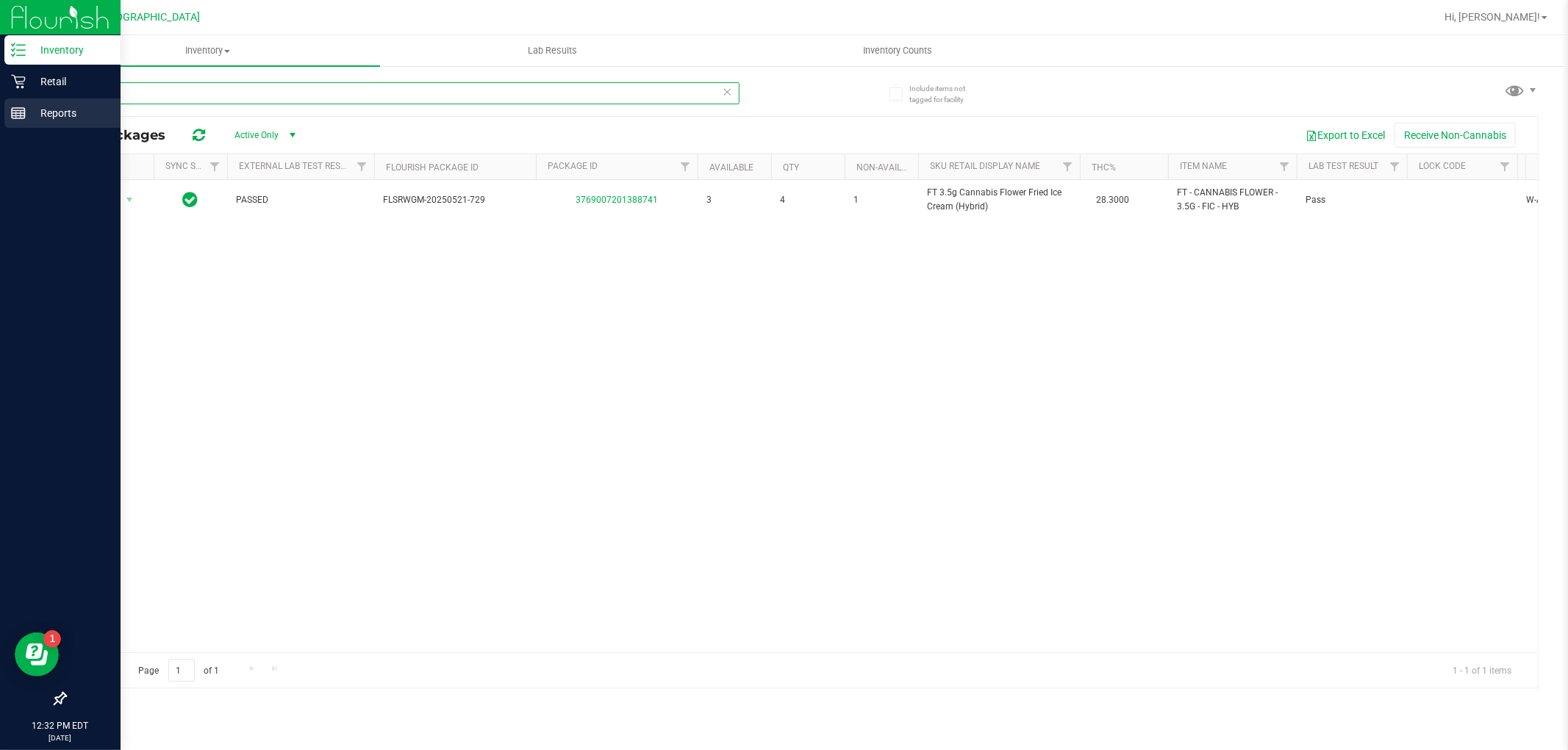
drag, startPoint x: 319, startPoint y: 91, endPoint x: 0, endPoint y: 106, distance: 319.4
click at [0, 106] on div "Inventory Retail Reports 12:32 PM EDT 08/20/2025 08/20 Boynton Beach WC Hi, Dan…" at bounding box center [784, 375] width 1568 height 750
type input "gpe"
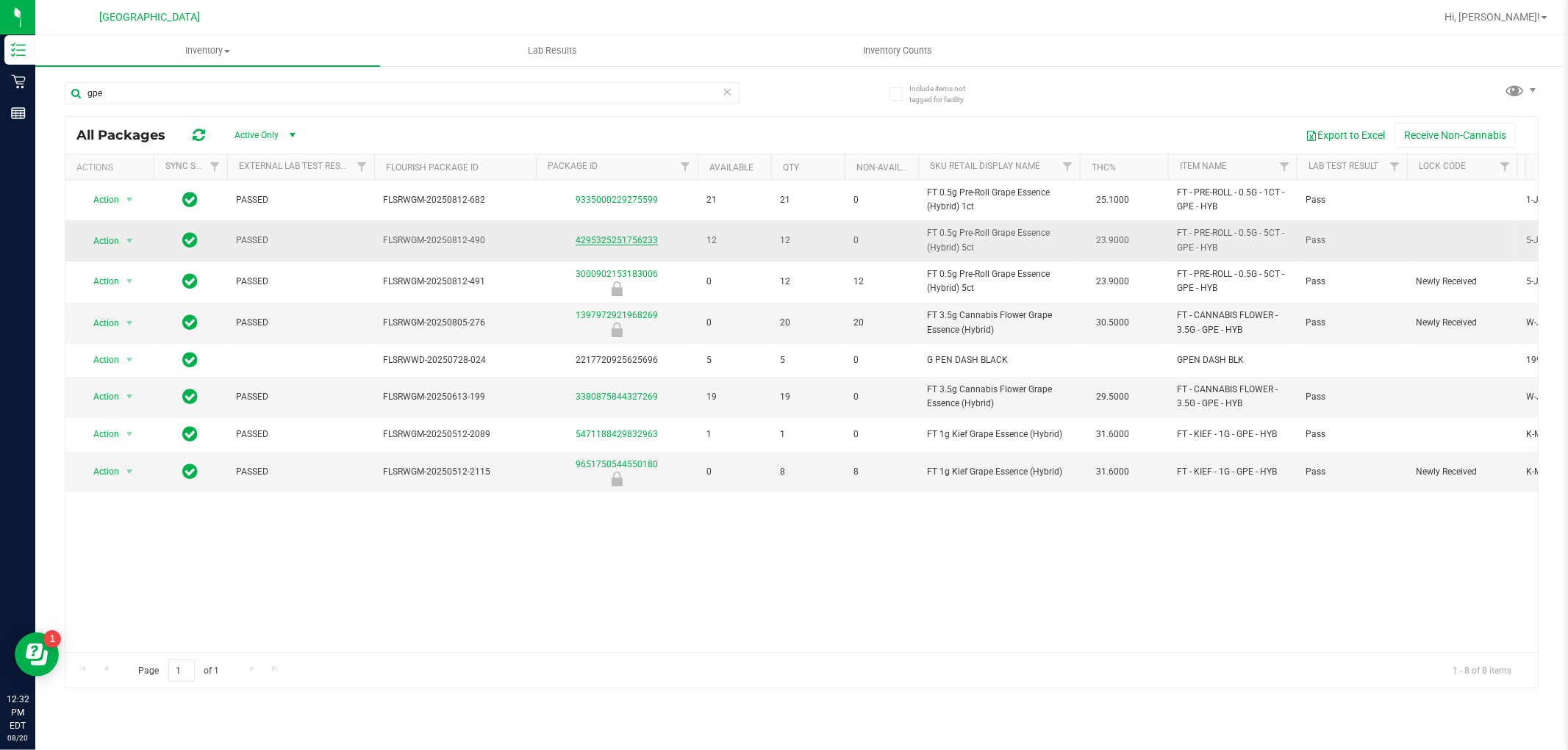
click at [641, 240] on link "4295325251756233" at bounding box center [617, 239] width 82 height 10
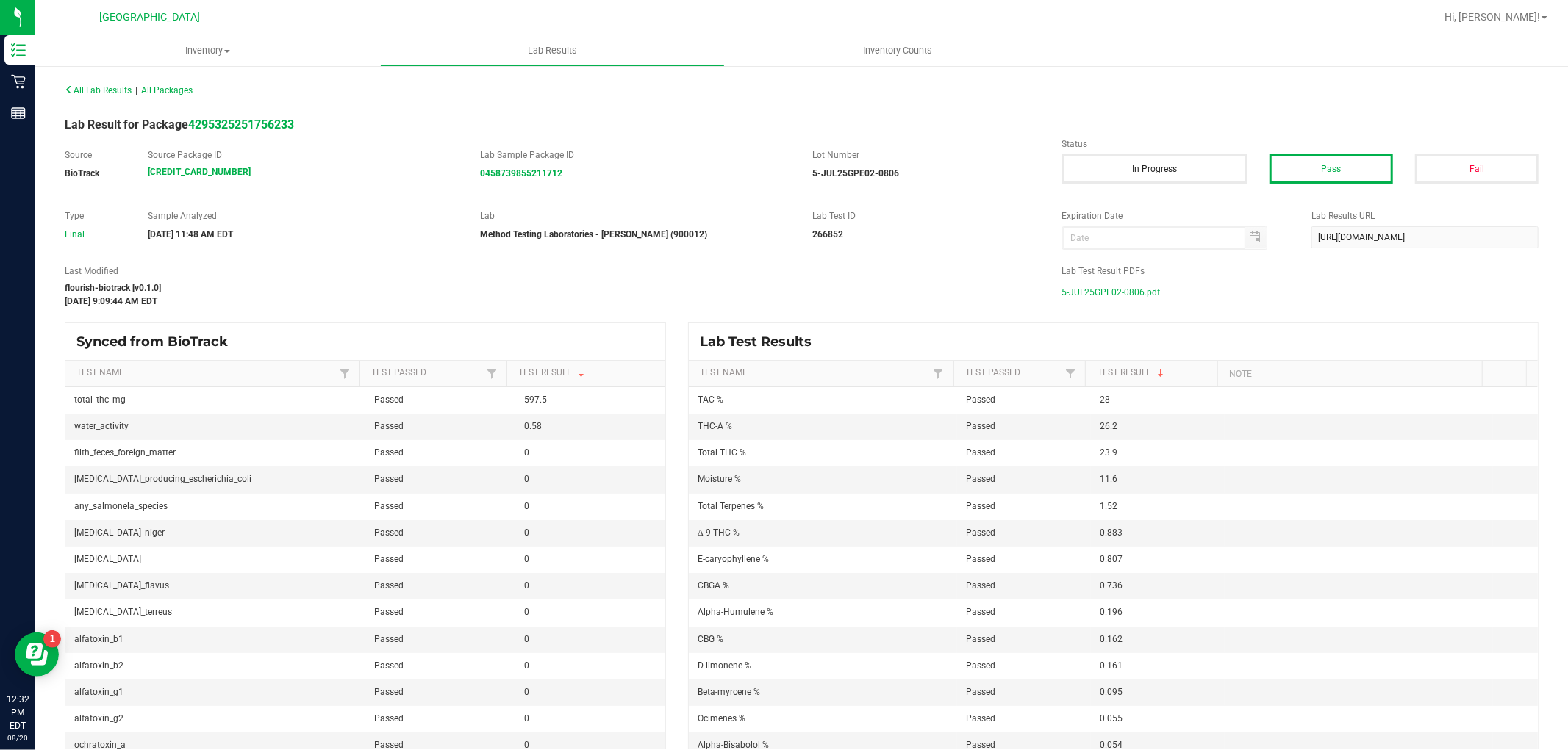
click at [1117, 288] on span "5-JUL25GPE02-0806.pdf" at bounding box center [1111, 293] width 99 height 22
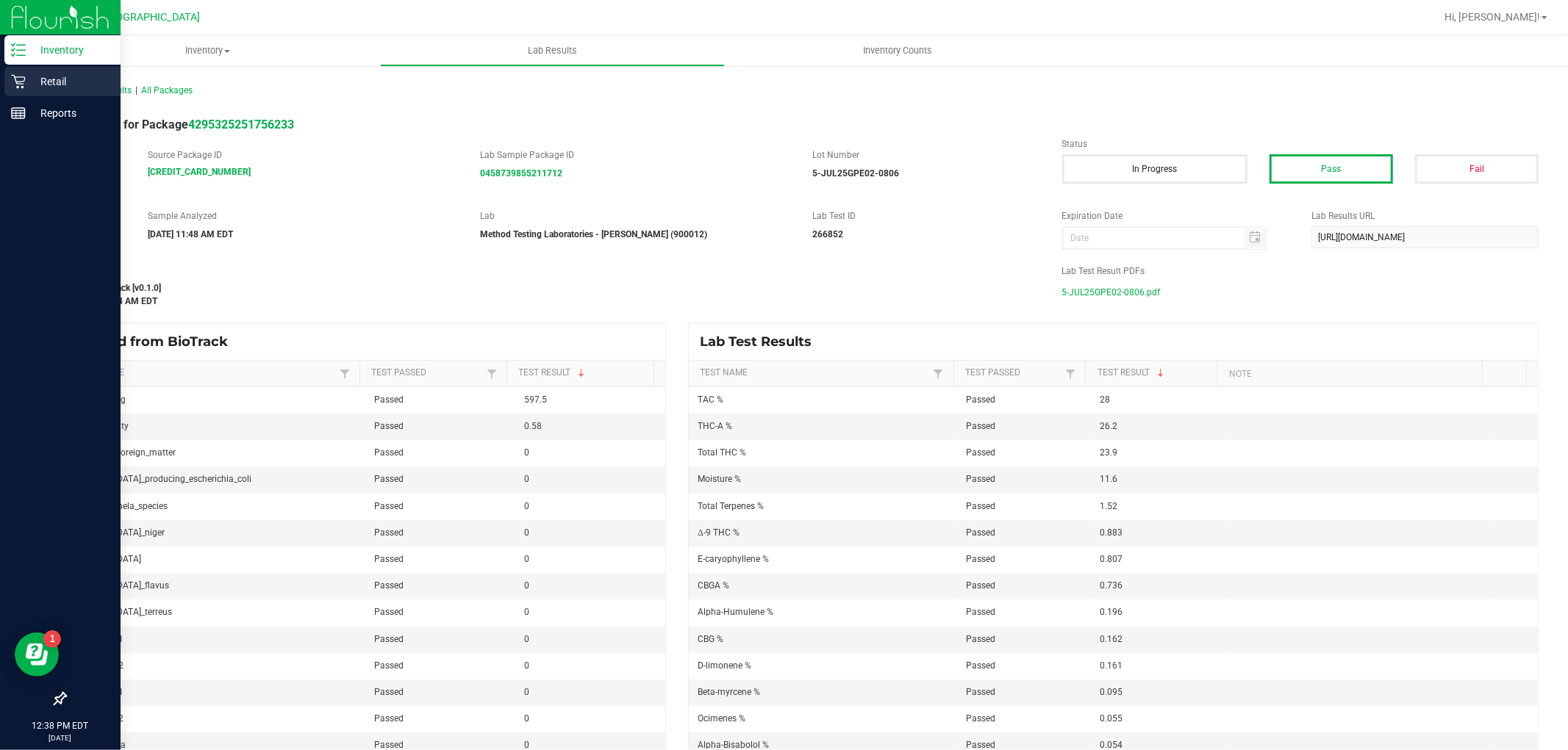
click at [54, 74] on p "Retail" at bounding box center [70, 81] width 89 height 18
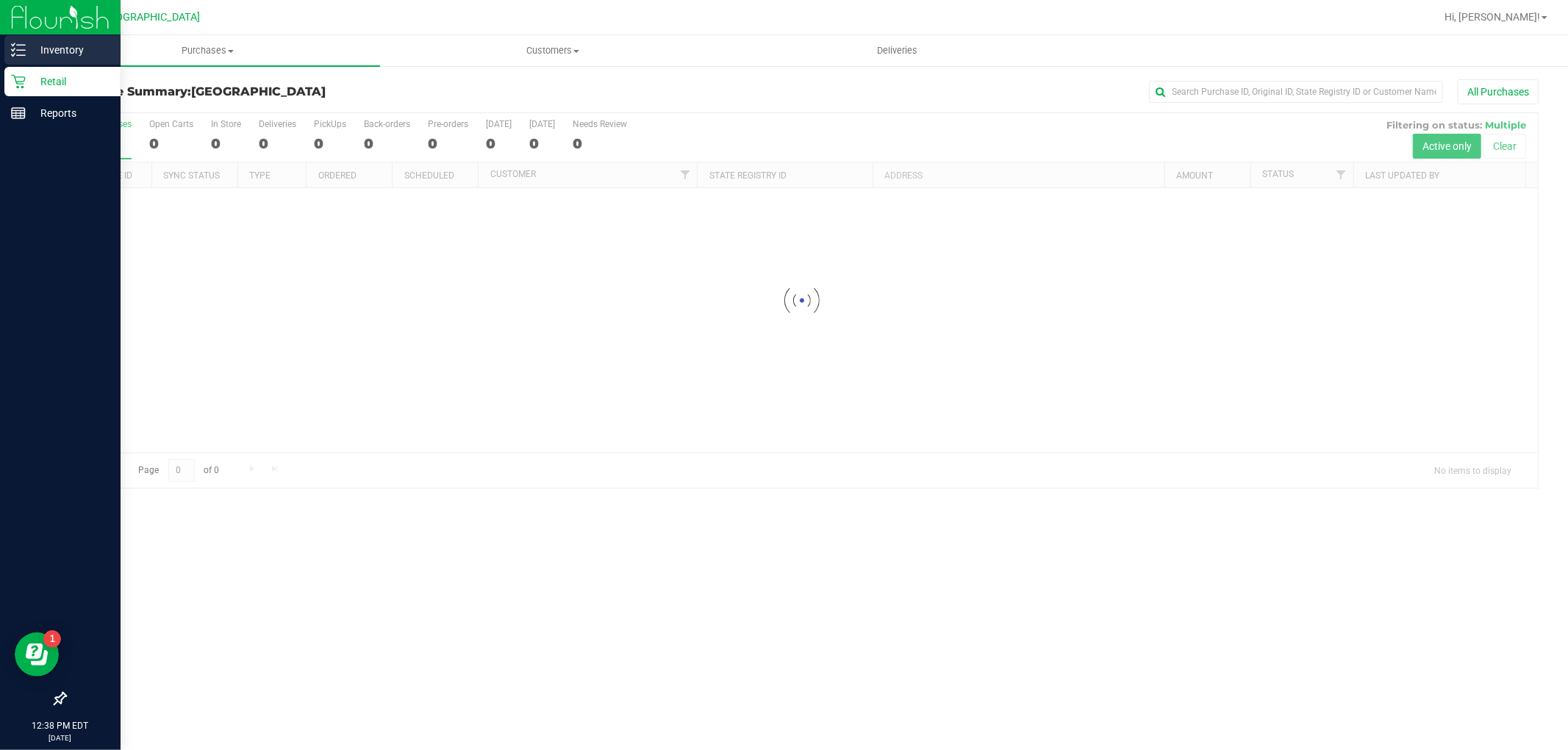
click at [38, 48] on p "Inventory" at bounding box center [70, 49] width 89 height 18
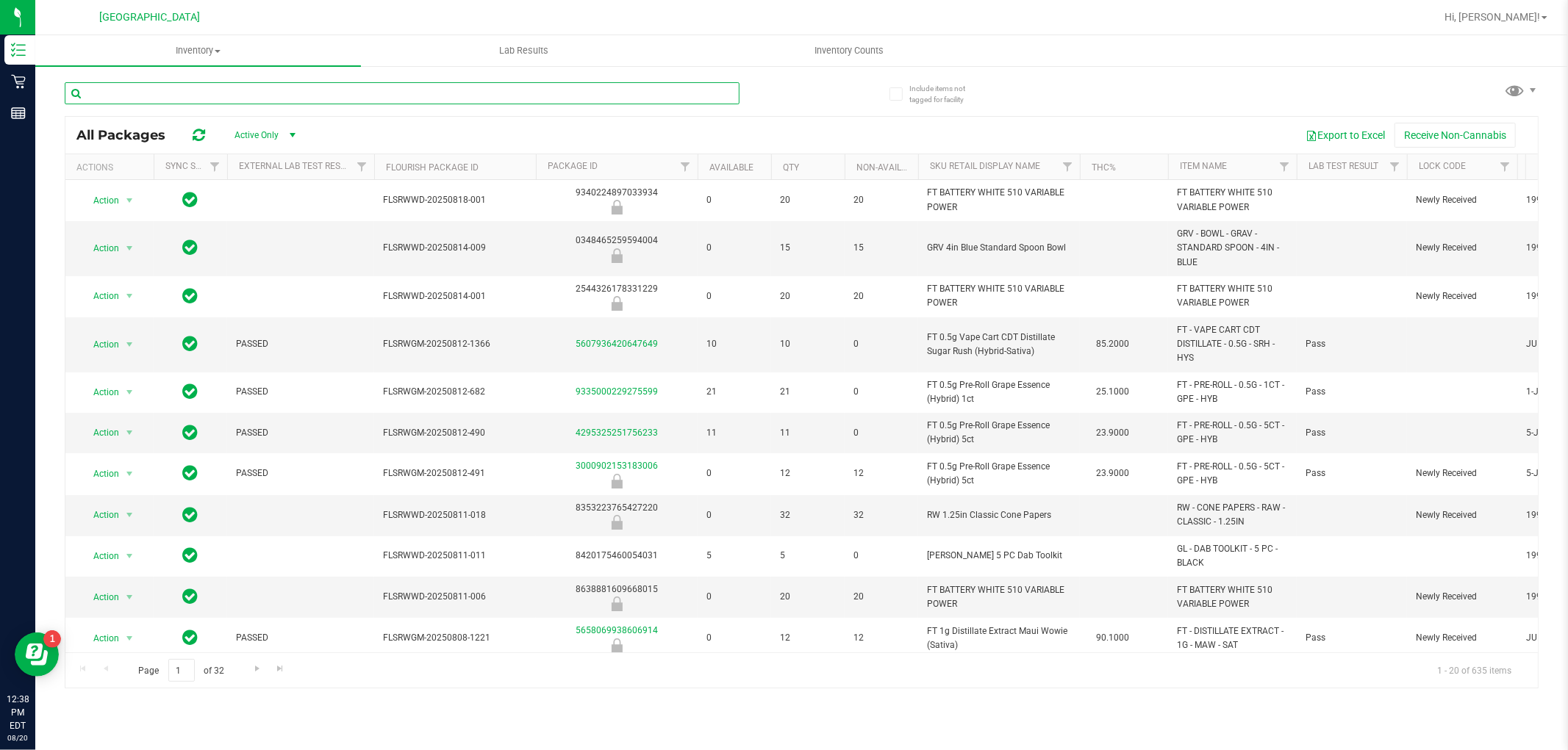
click at [152, 90] on input "text" at bounding box center [402, 93] width 675 height 22
paste input "FT 1g Vape Cart Distillate Tropical Cookies (Sativa)"
type input "FT 1g Vape Cart Distillate Tropical Cookies (Sativa)"
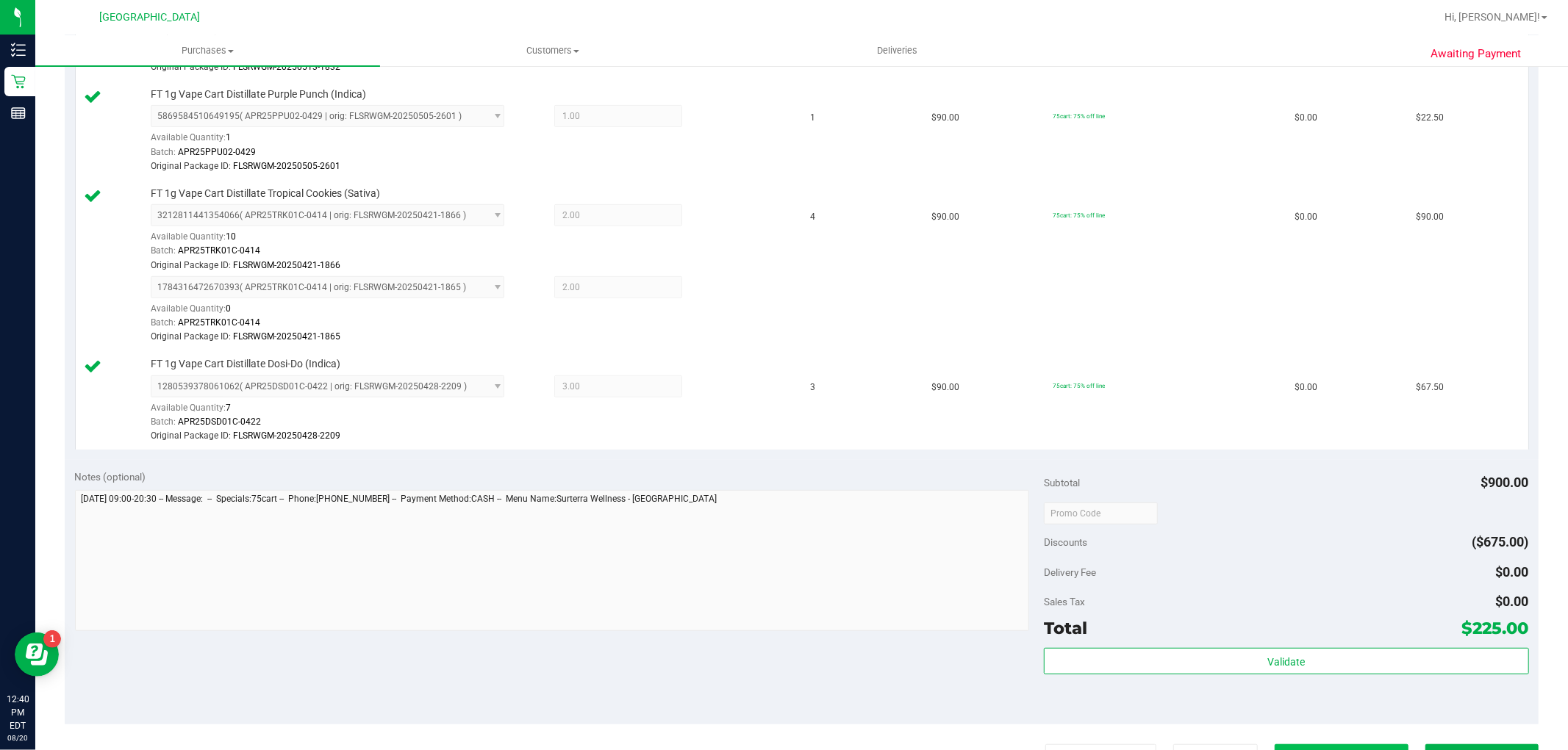
scroll to position [653, 0]
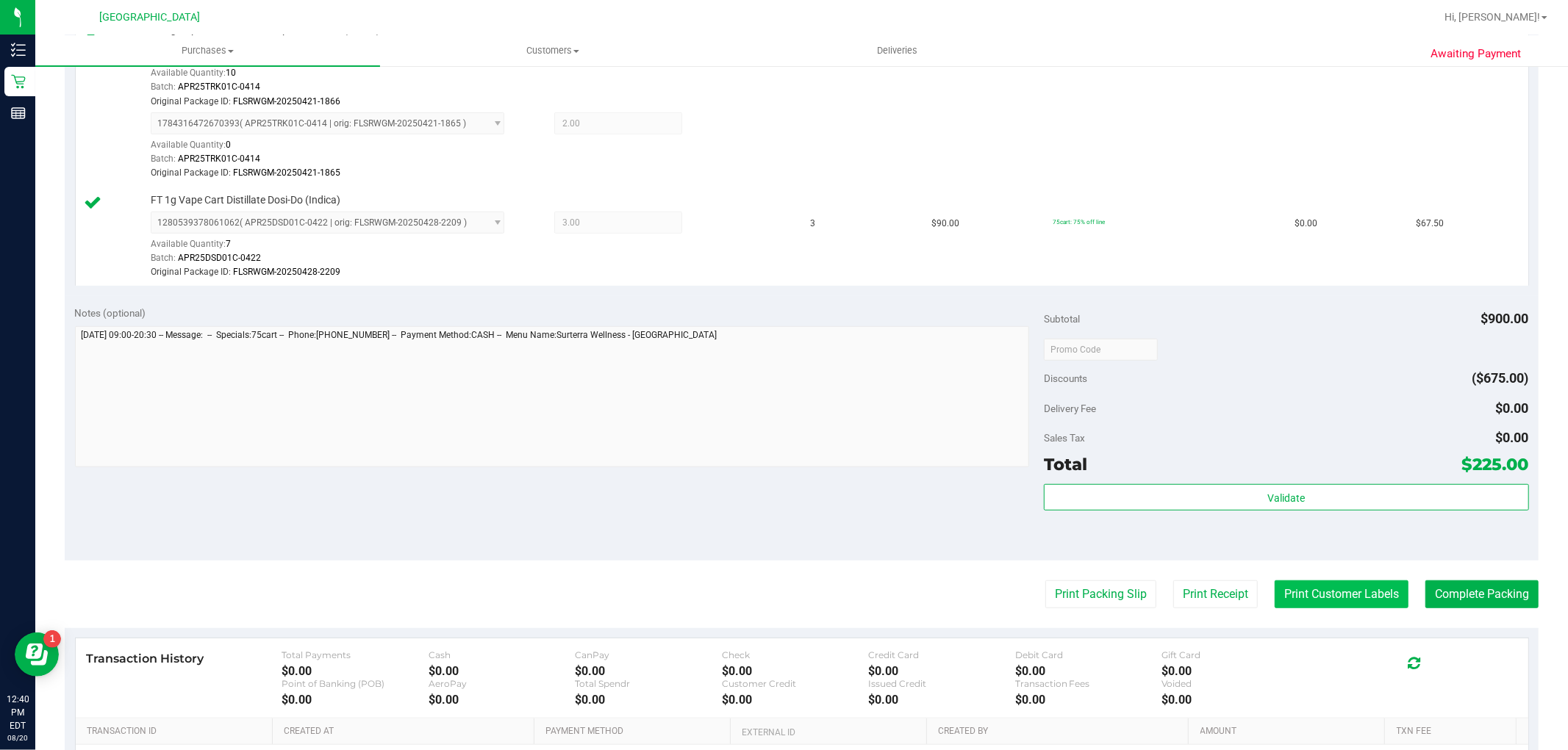
click at [1321, 593] on button "Print Customer Labels" at bounding box center [1342, 594] width 134 height 28
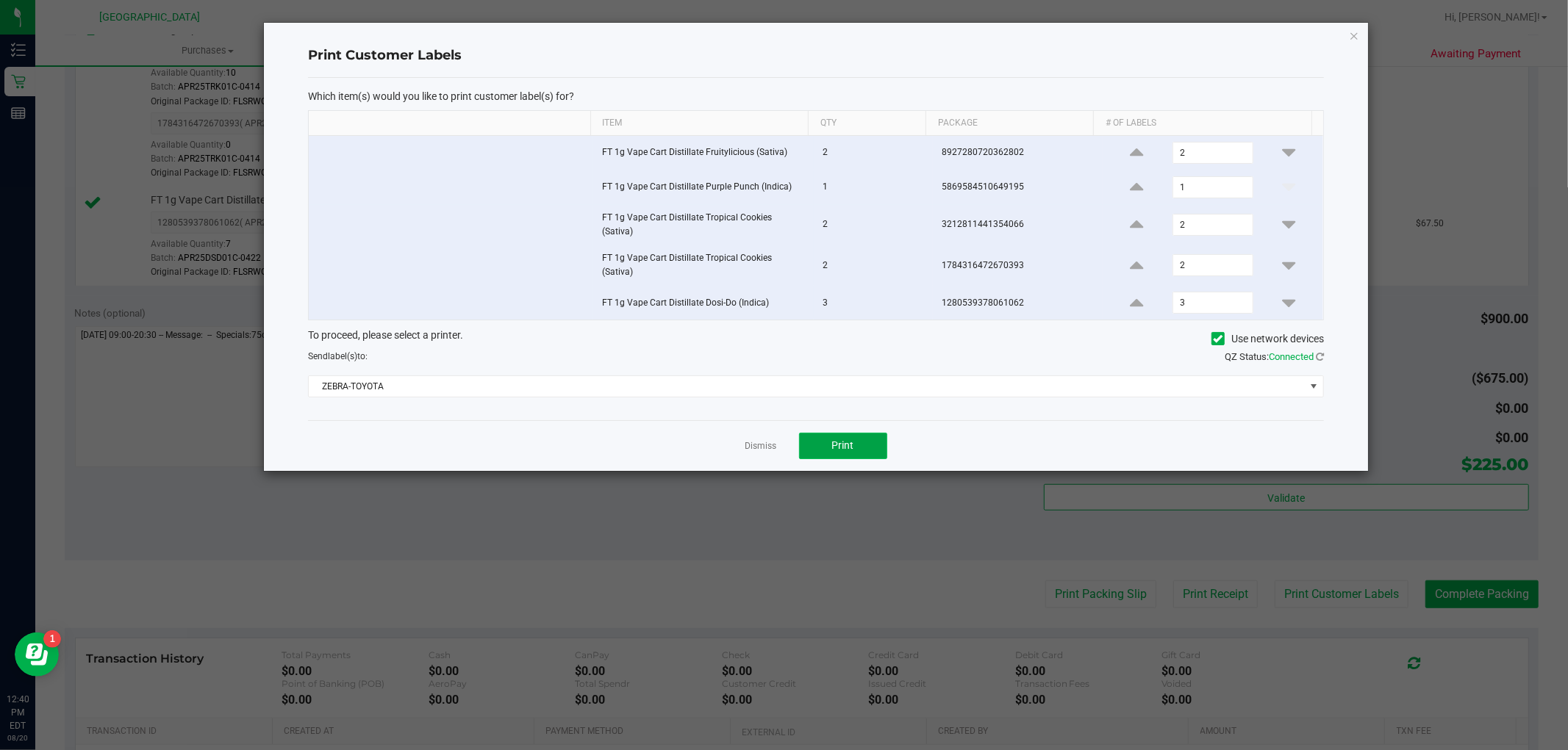
click at [839, 440] on span "Print" at bounding box center [843, 445] width 22 height 12
click at [743, 432] on div "Dismiss Print" at bounding box center [816, 445] width 1016 height 50
click at [750, 441] on link "Dismiss" at bounding box center [761, 446] width 32 height 12
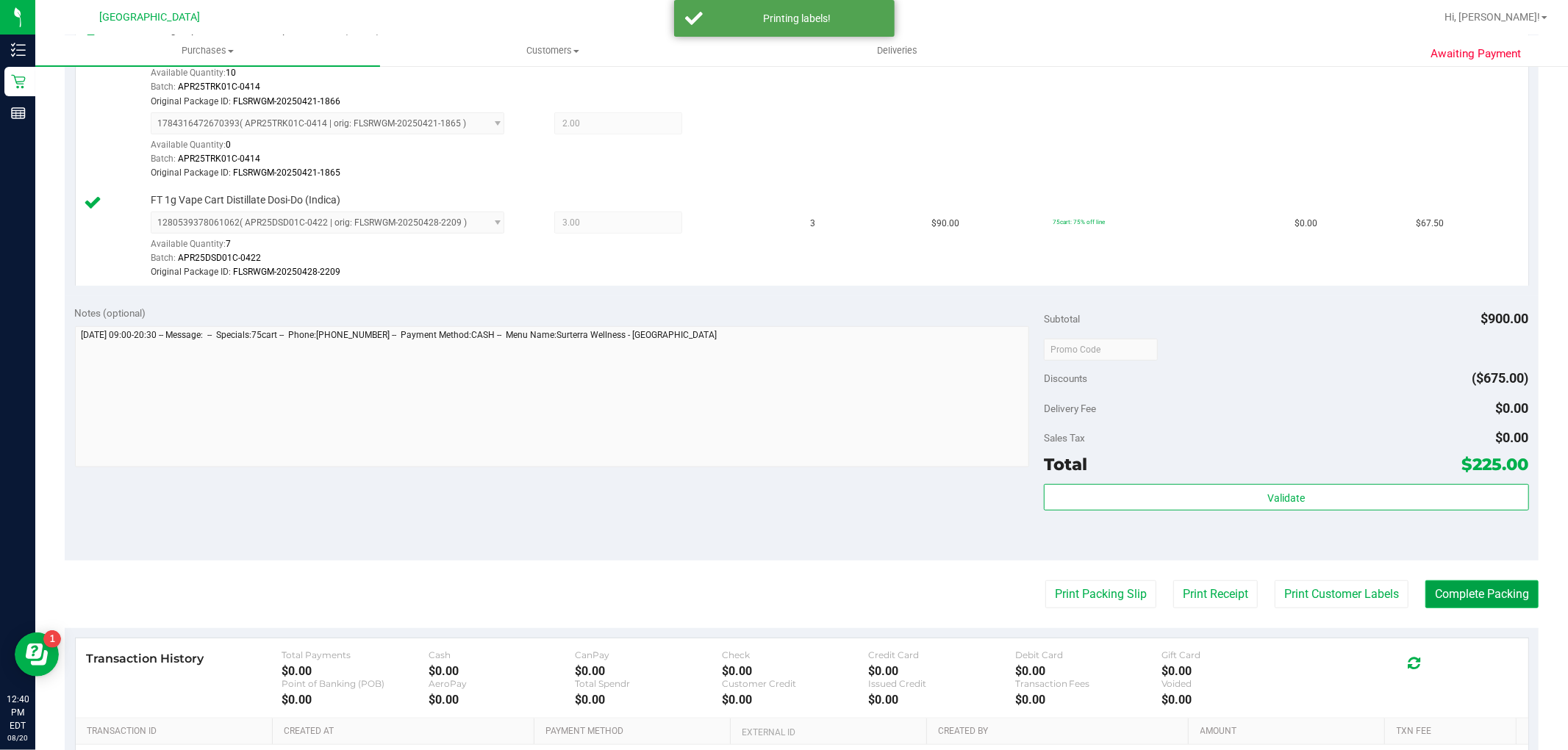
click at [1438, 585] on button "Complete Packing" at bounding box center [1481, 594] width 113 height 28
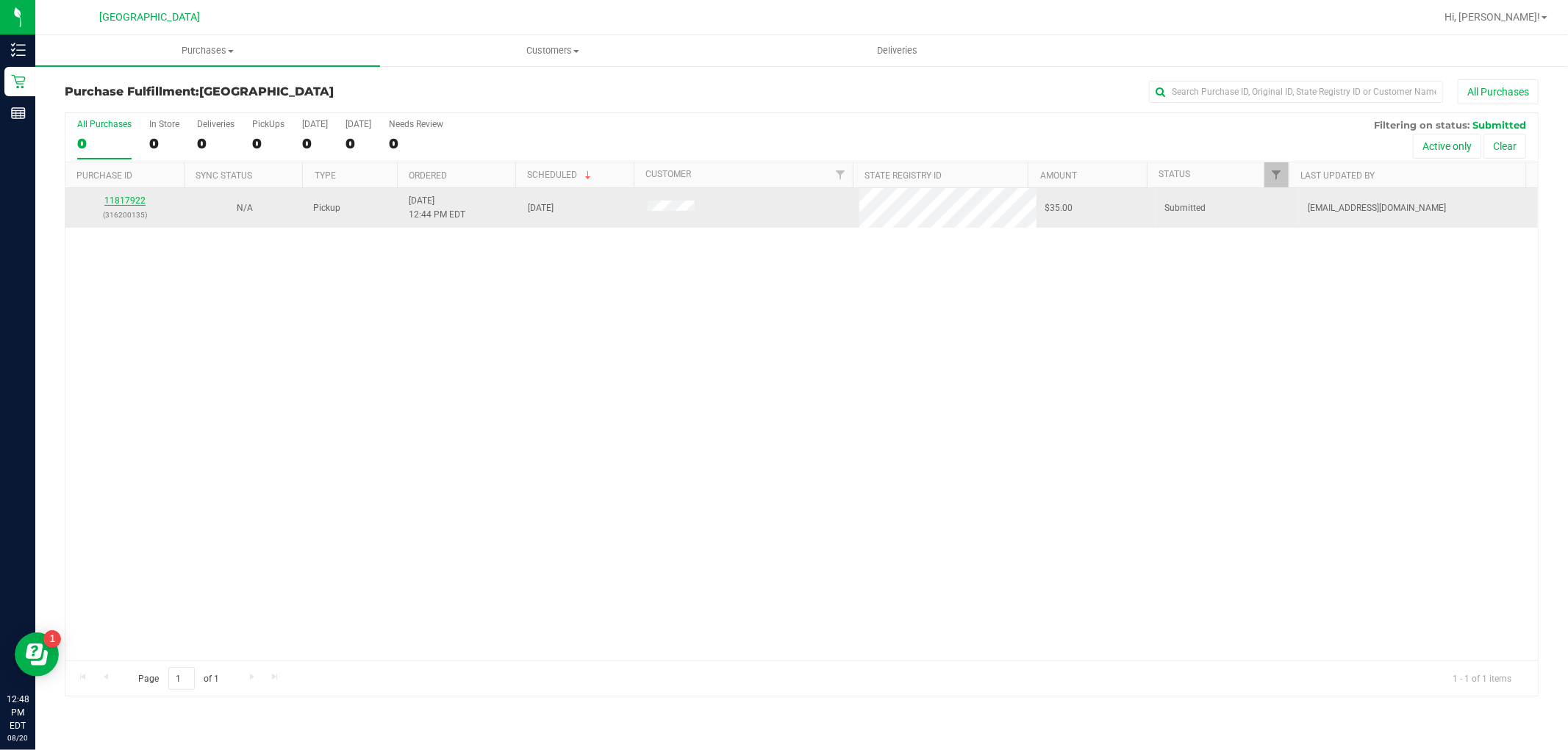
click at [115, 200] on link "11817922" at bounding box center [125, 200] width 41 height 10
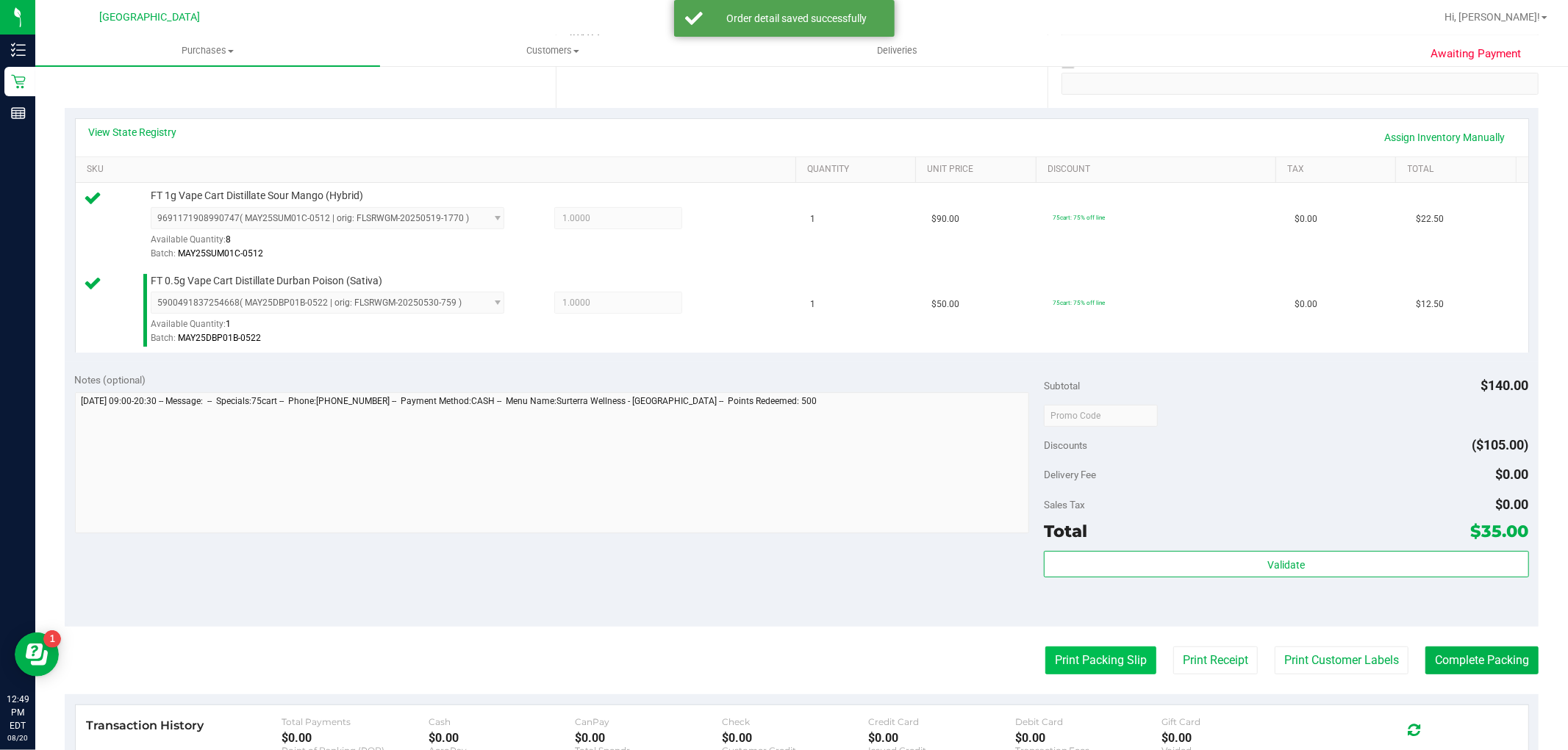
scroll to position [408, 0]
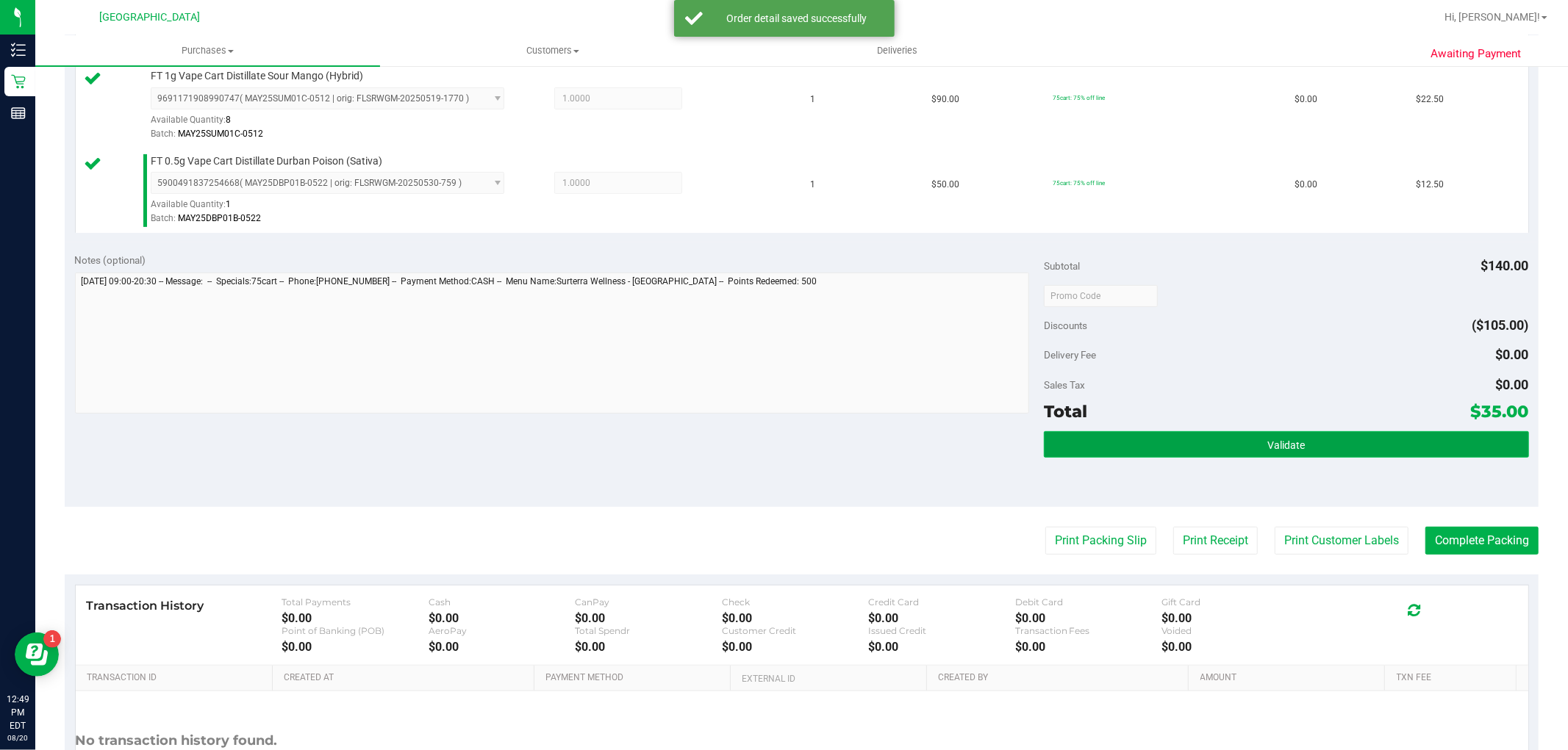
click at [1172, 444] on button "Validate" at bounding box center [1286, 444] width 484 height 26
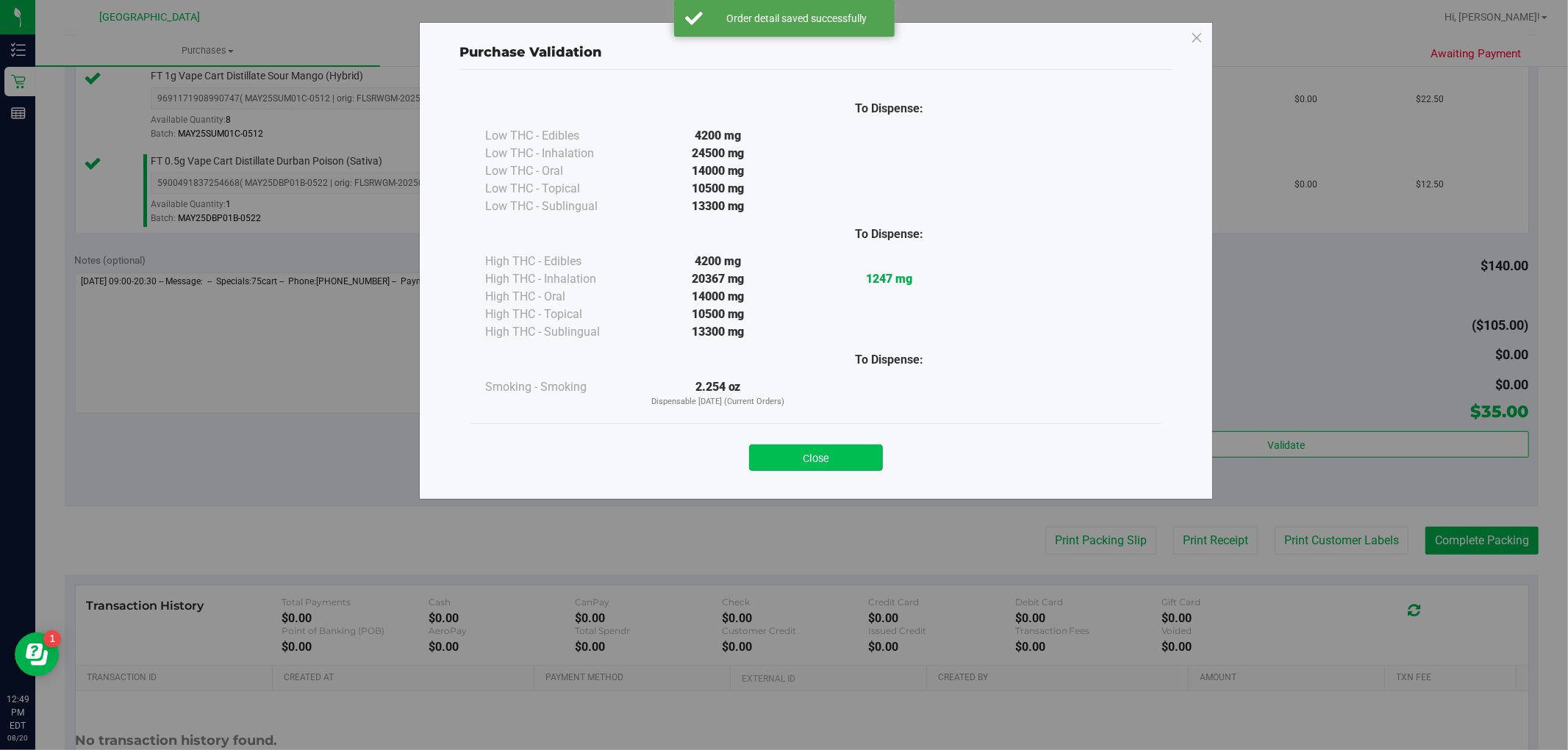
click at [810, 457] on button "Close" at bounding box center [816, 457] width 134 height 26
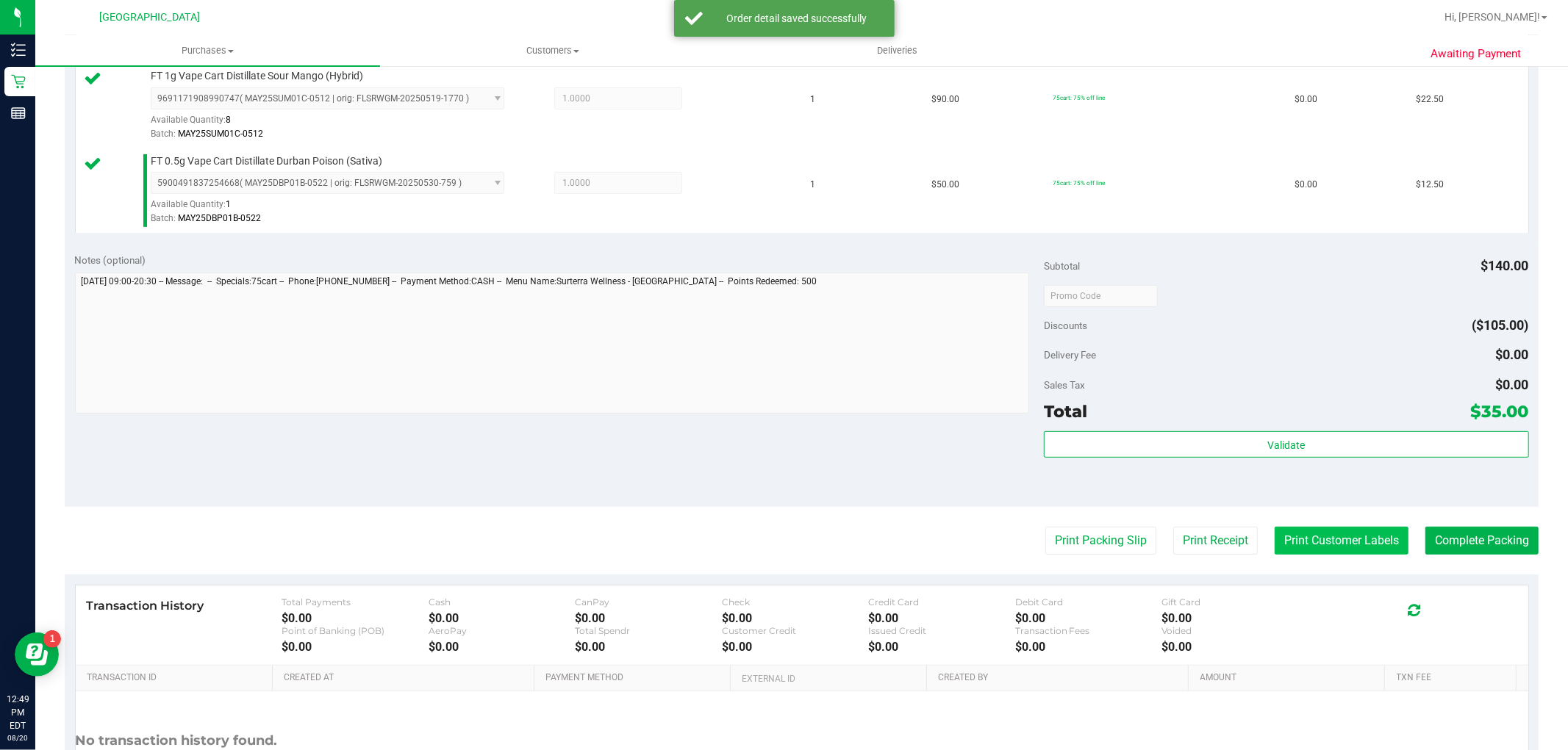
click at [1303, 542] on button "Print Customer Labels" at bounding box center [1342, 541] width 134 height 28
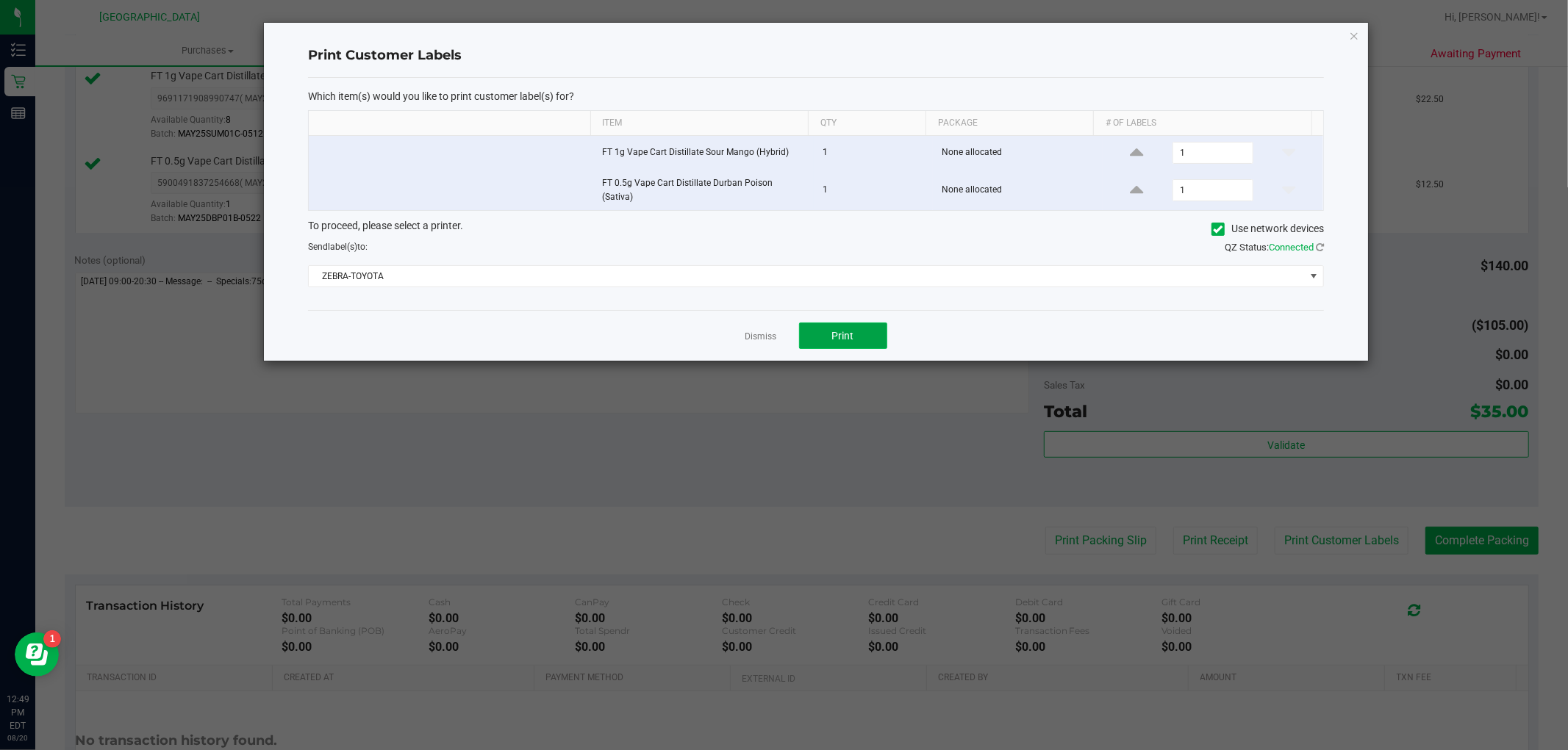
click at [842, 330] on span "Print" at bounding box center [843, 335] width 22 height 12
click at [754, 331] on link "Dismiss" at bounding box center [761, 336] width 32 height 12
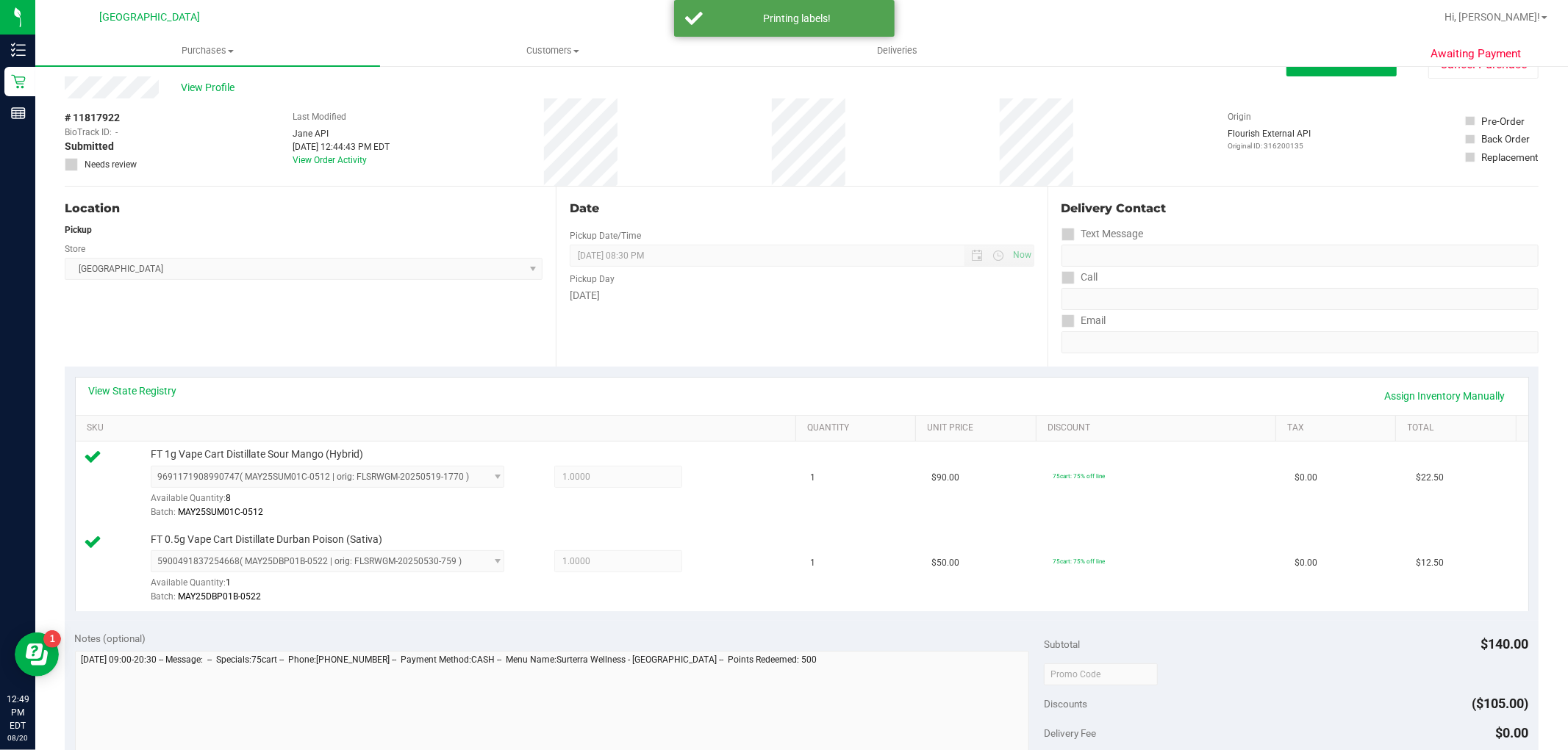
scroll to position [0, 0]
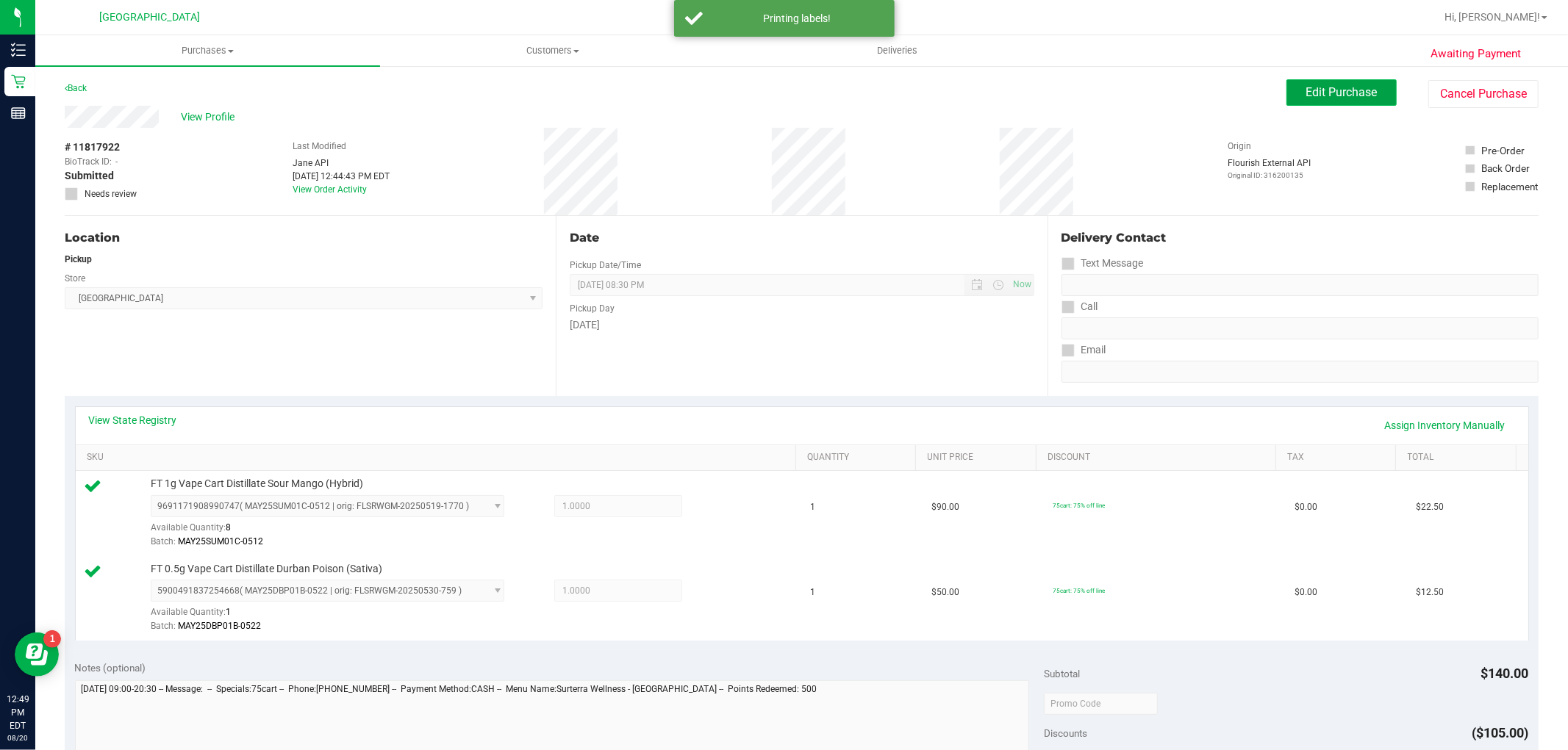
click at [1341, 90] on span "Edit Purchase" at bounding box center [1342, 92] width 72 height 14
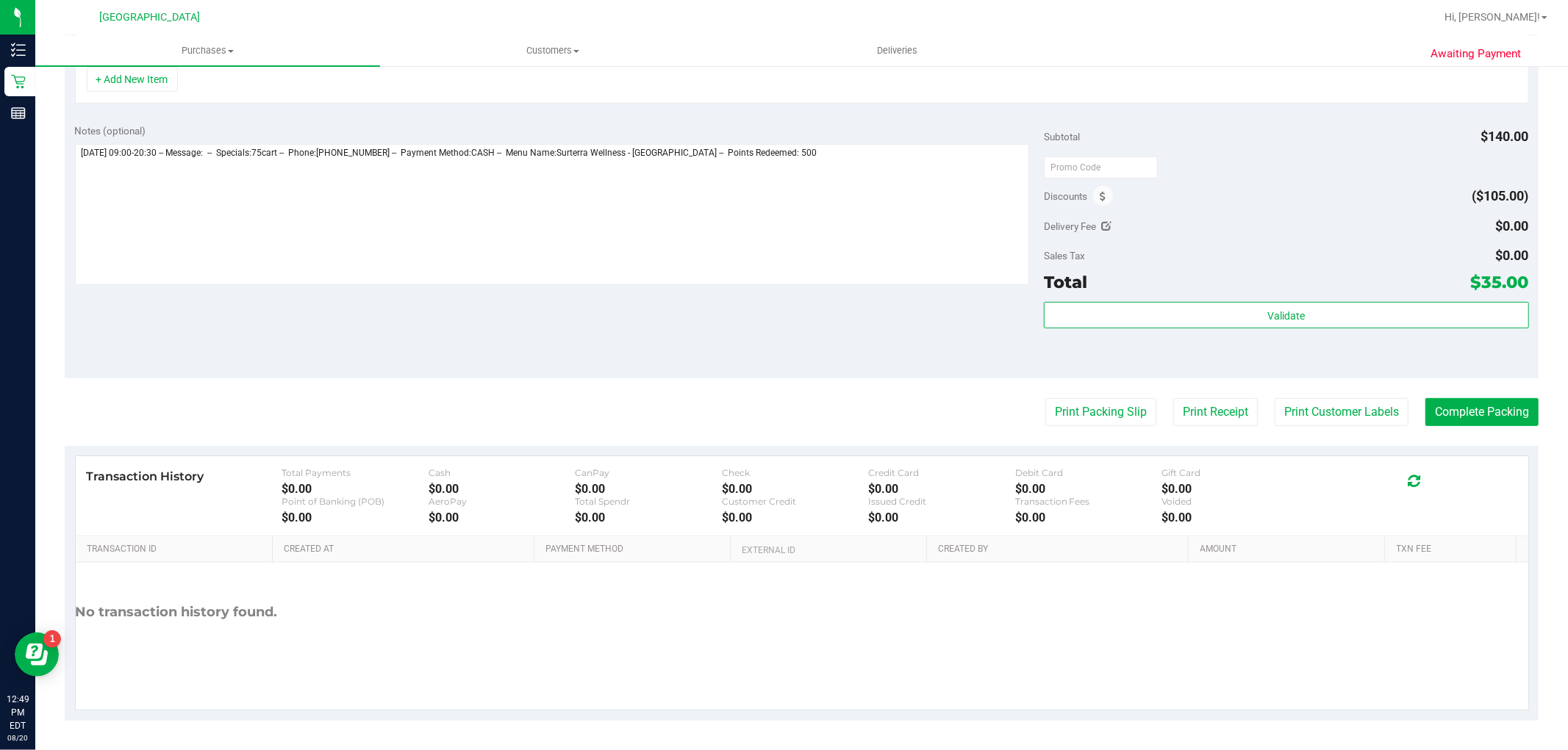
scroll to position [392, 0]
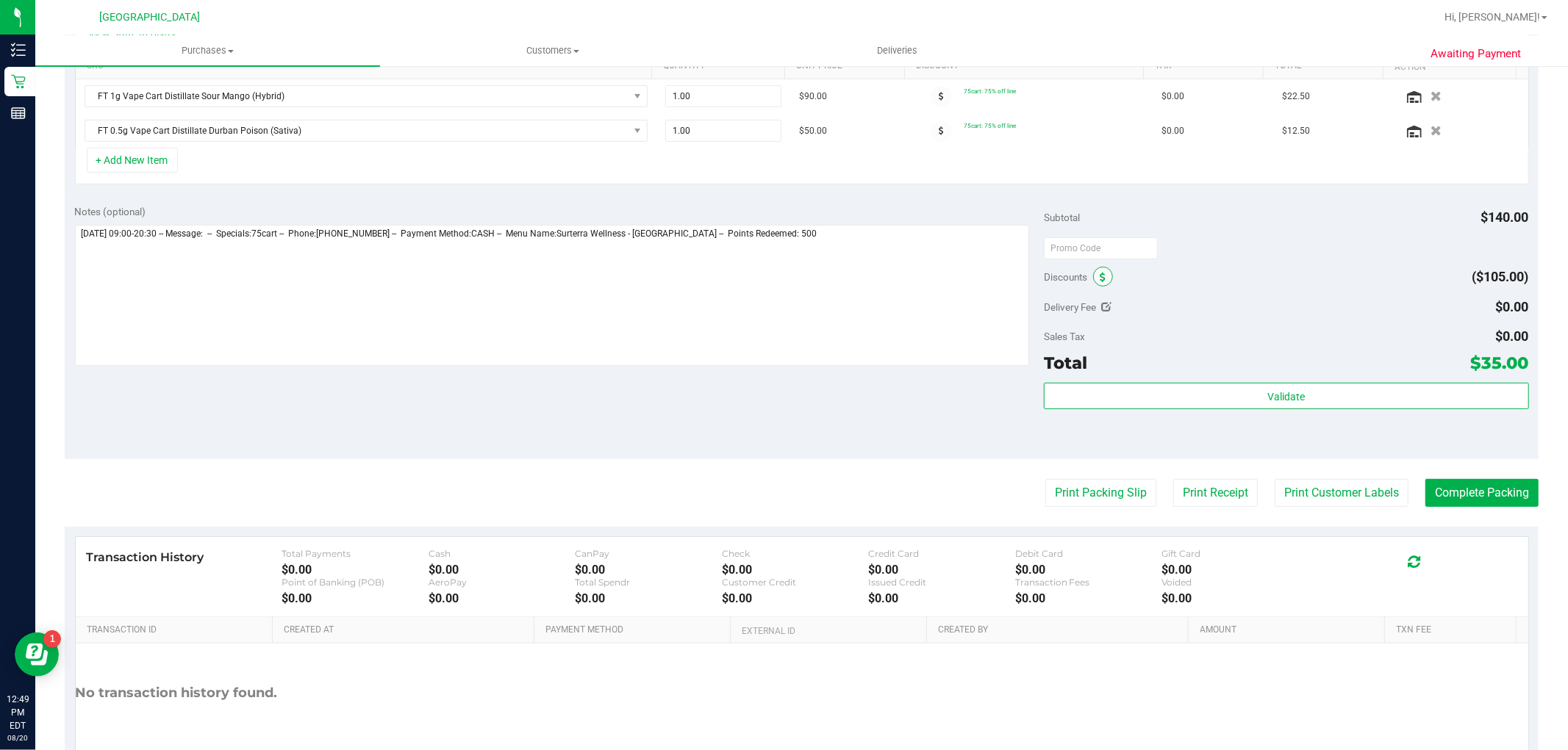
click at [1099, 276] on icon at bounding box center [1102, 278] width 6 height 10
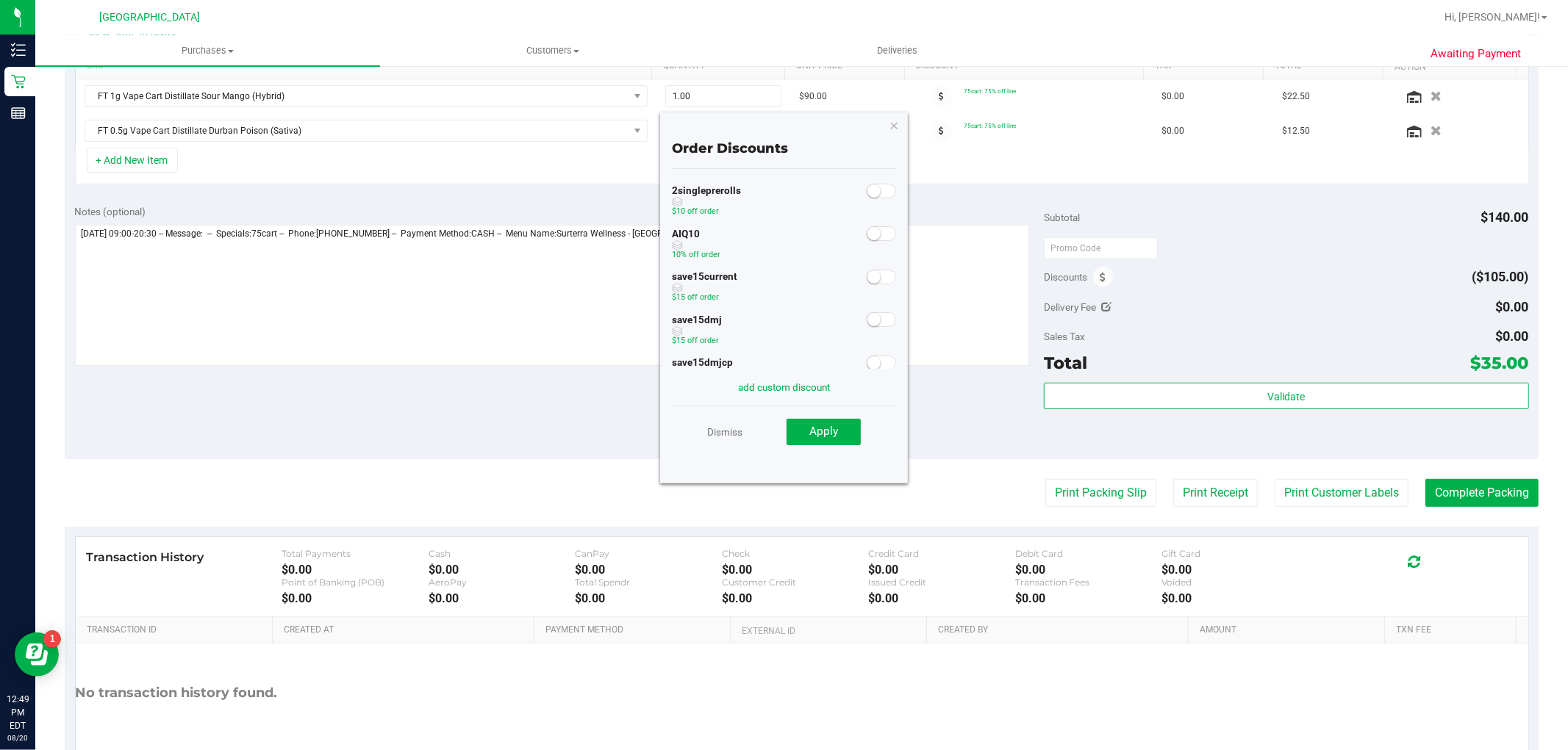
click at [867, 232] on small at bounding box center [874, 234] width 13 height 13
click at [830, 430] on span "Apply" at bounding box center [824, 431] width 29 height 13
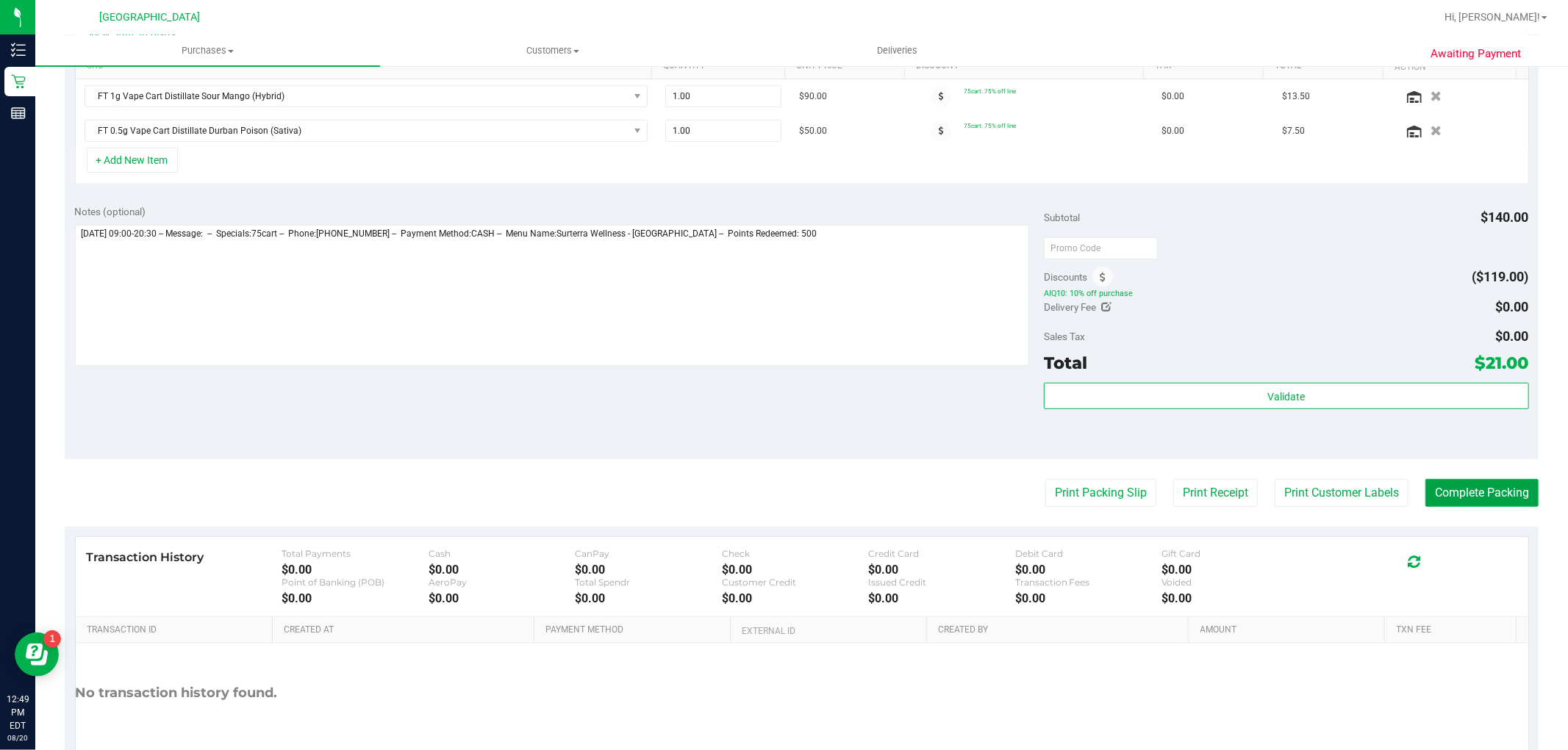
click at [1458, 490] on button "Complete Packing" at bounding box center [1481, 493] width 113 height 28
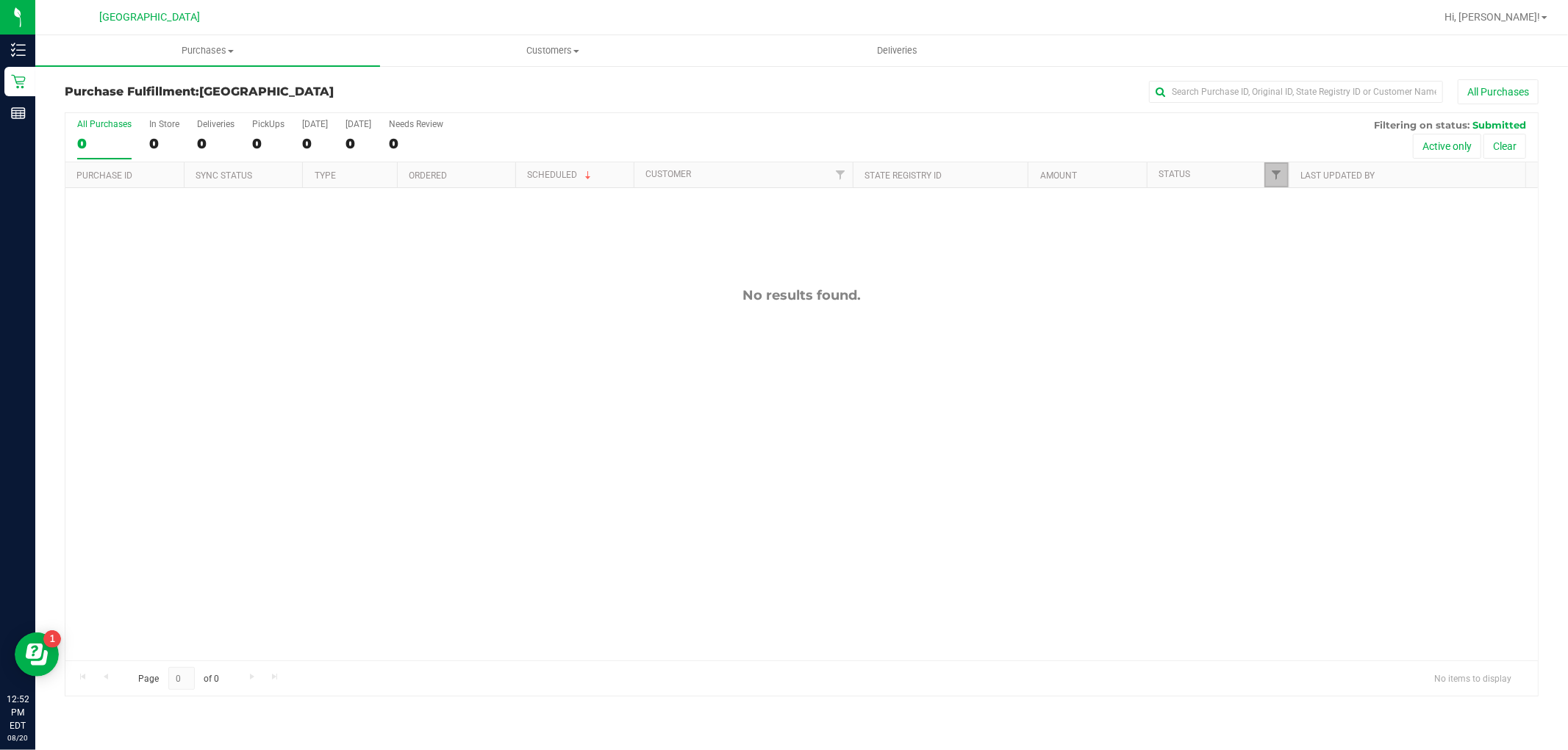
click at [1276, 181] on link "Filter" at bounding box center [1276, 174] width 24 height 25
click at [1280, 241] on input "Select All" at bounding box center [1284, 238] width 9 height 9
checkbox input "true"
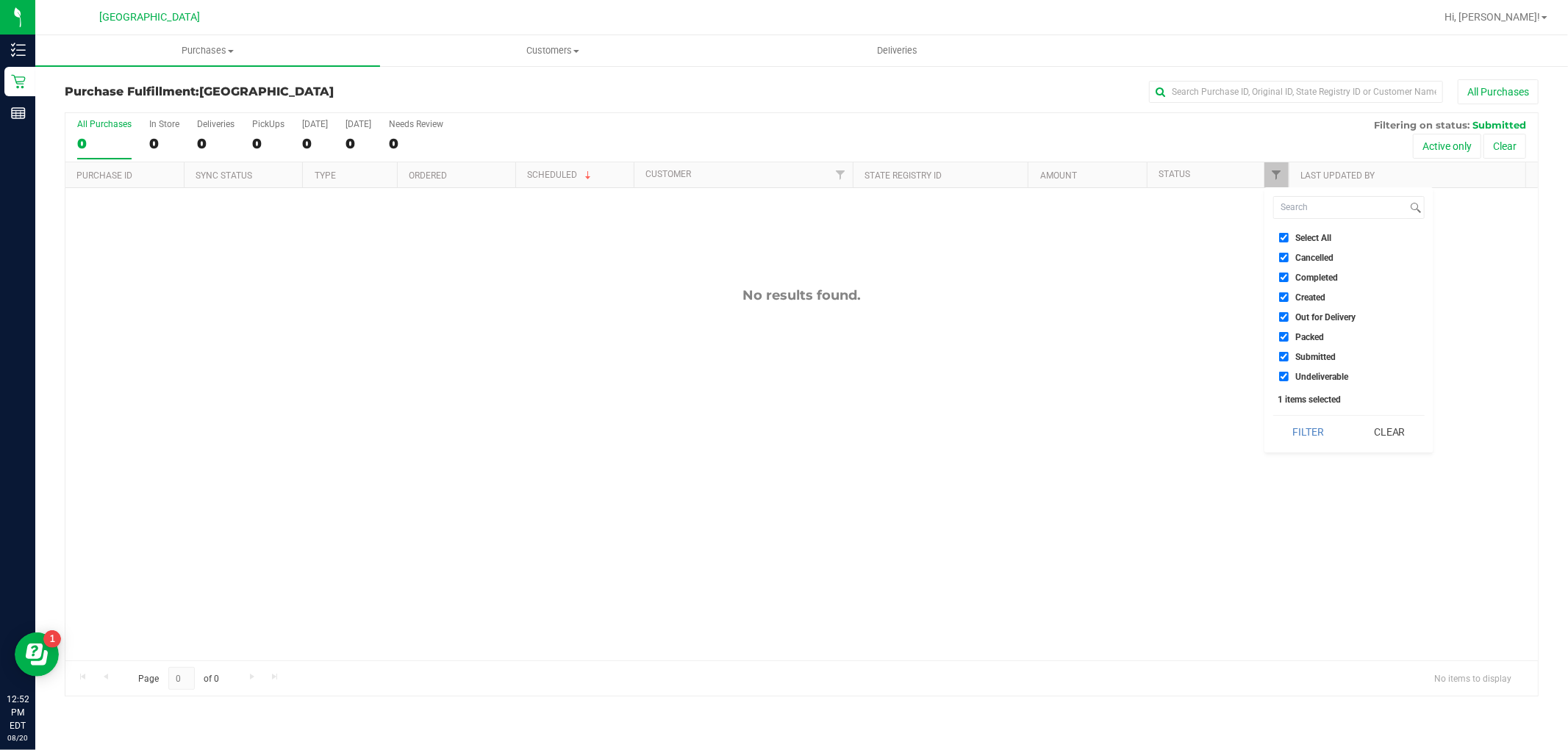
checkbox input "true"
click at [1280, 241] on input "Select All" at bounding box center [1284, 238] width 9 height 9
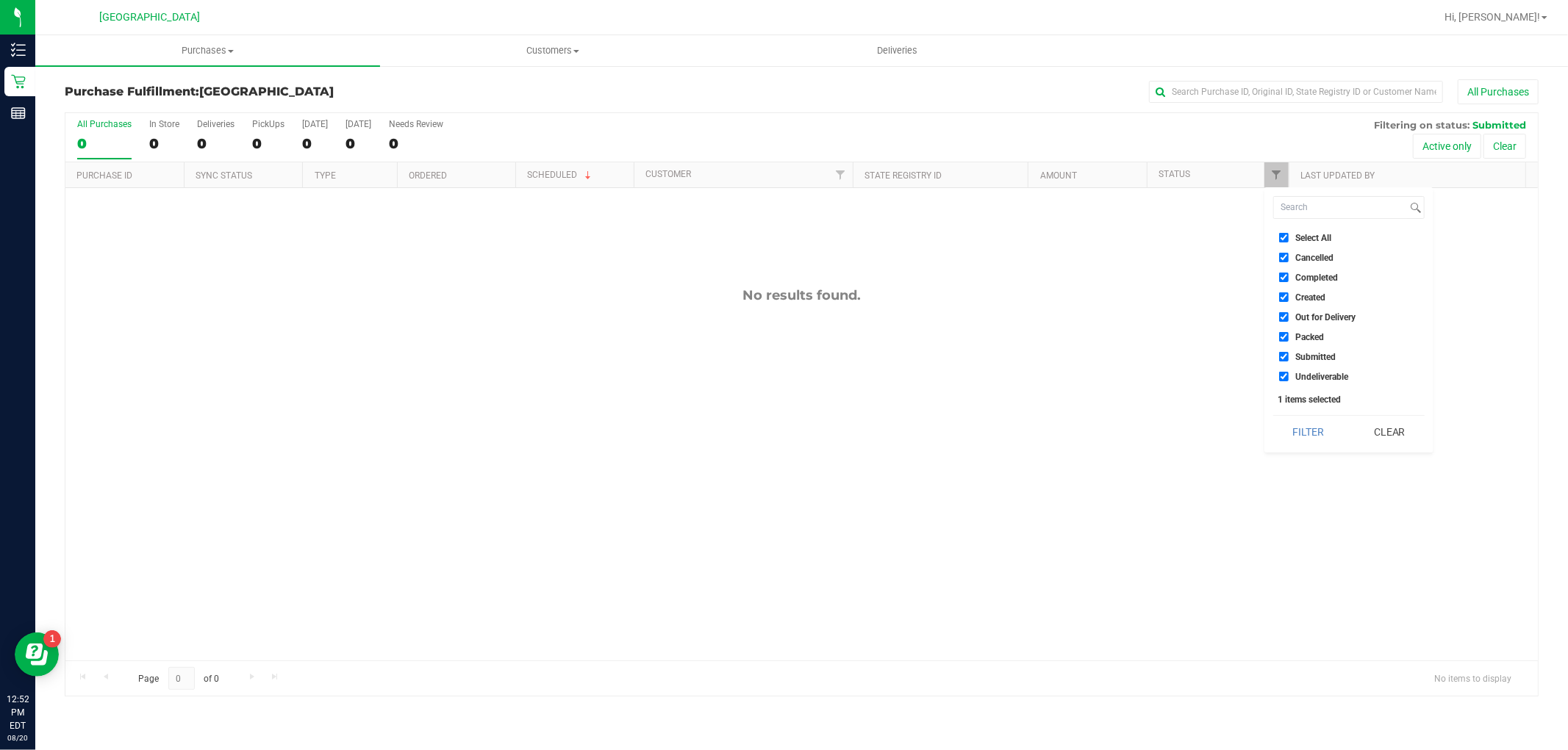
checkbox input "false"
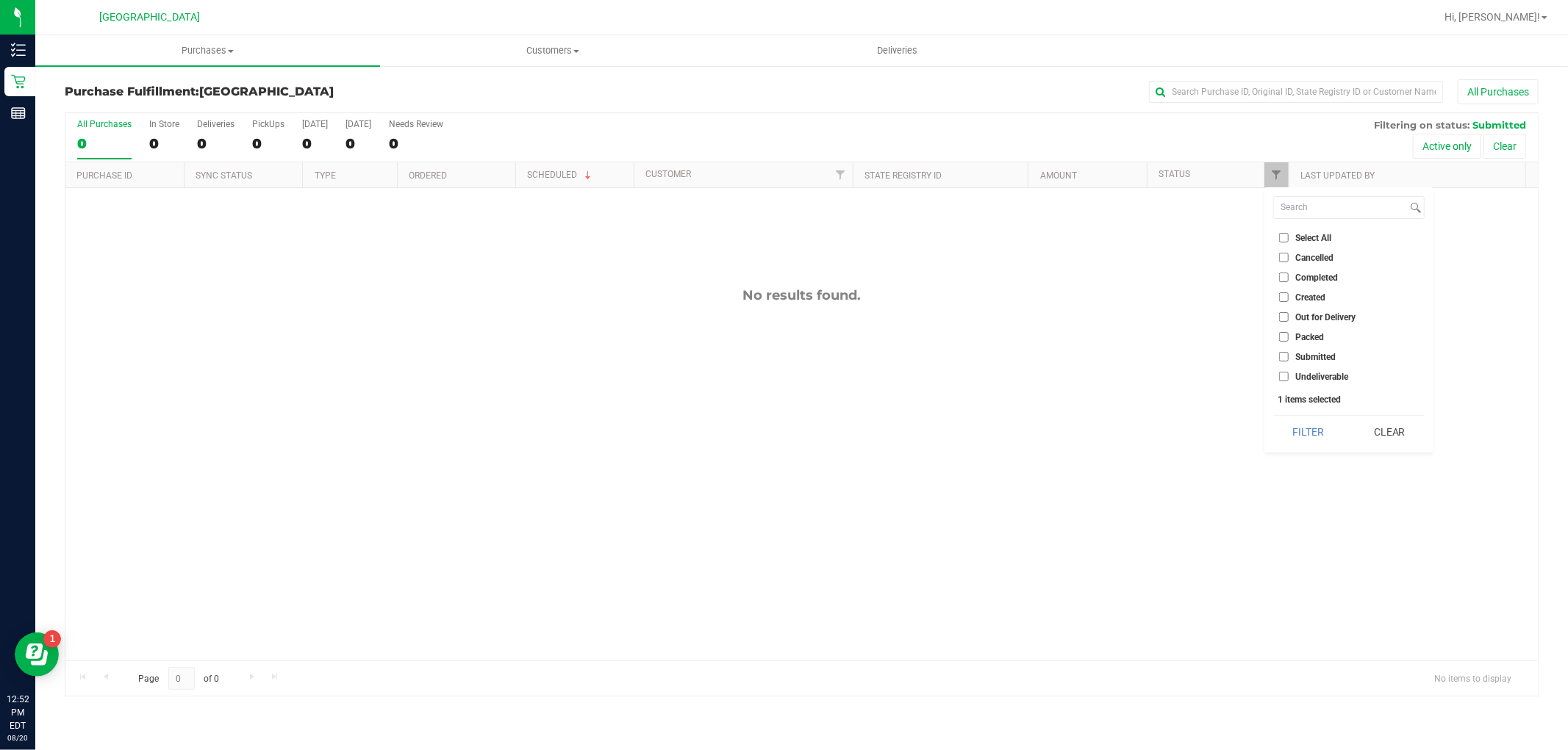
checkbox input "false"
click at [1280, 336] on input "Packed" at bounding box center [1284, 337] width 9 height 9
checkbox input "true"
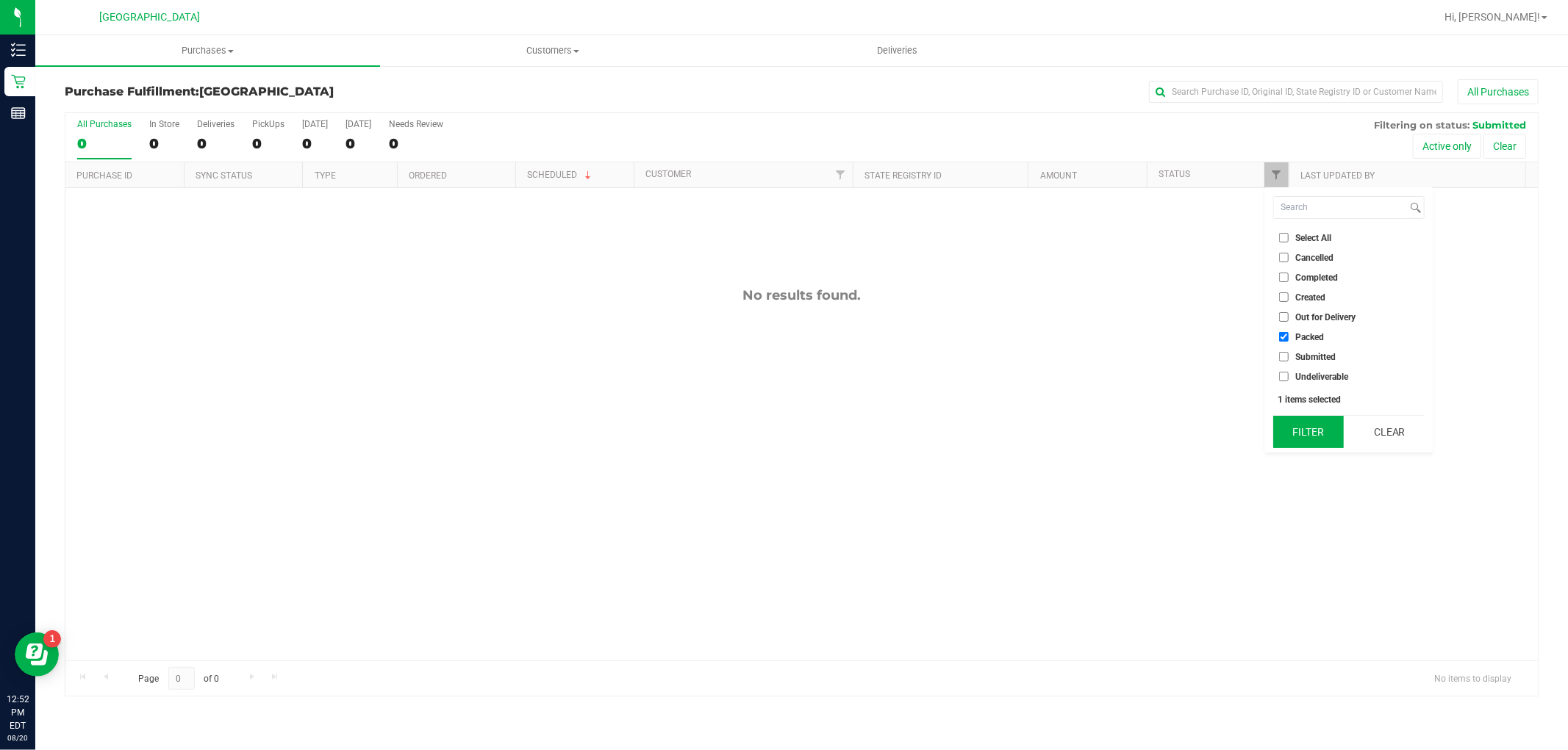
click at [1298, 419] on button "Filter" at bounding box center [1308, 432] width 71 height 33
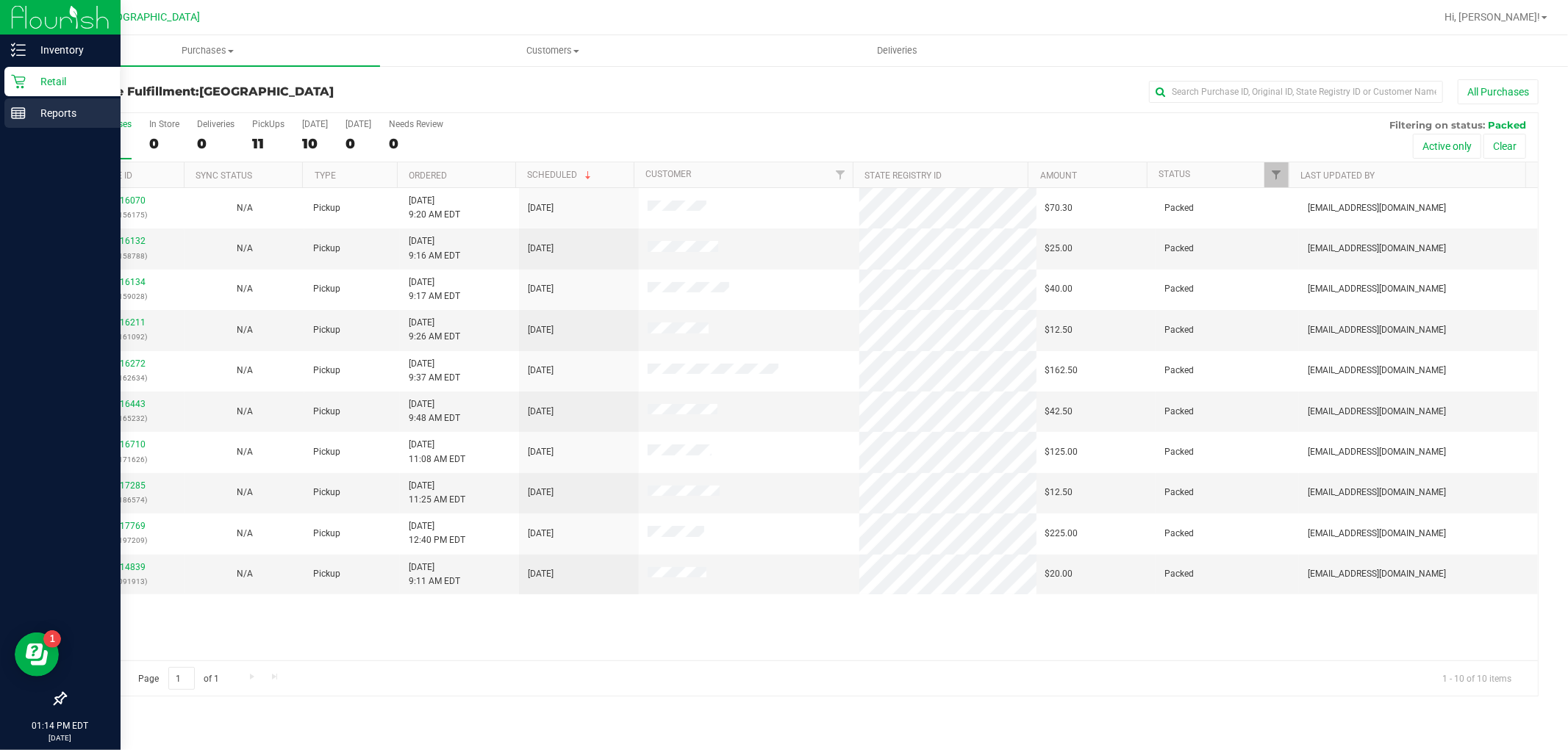
click at [46, 116] on p "Reports" at bounding box center [70, 113] width 89 height 18
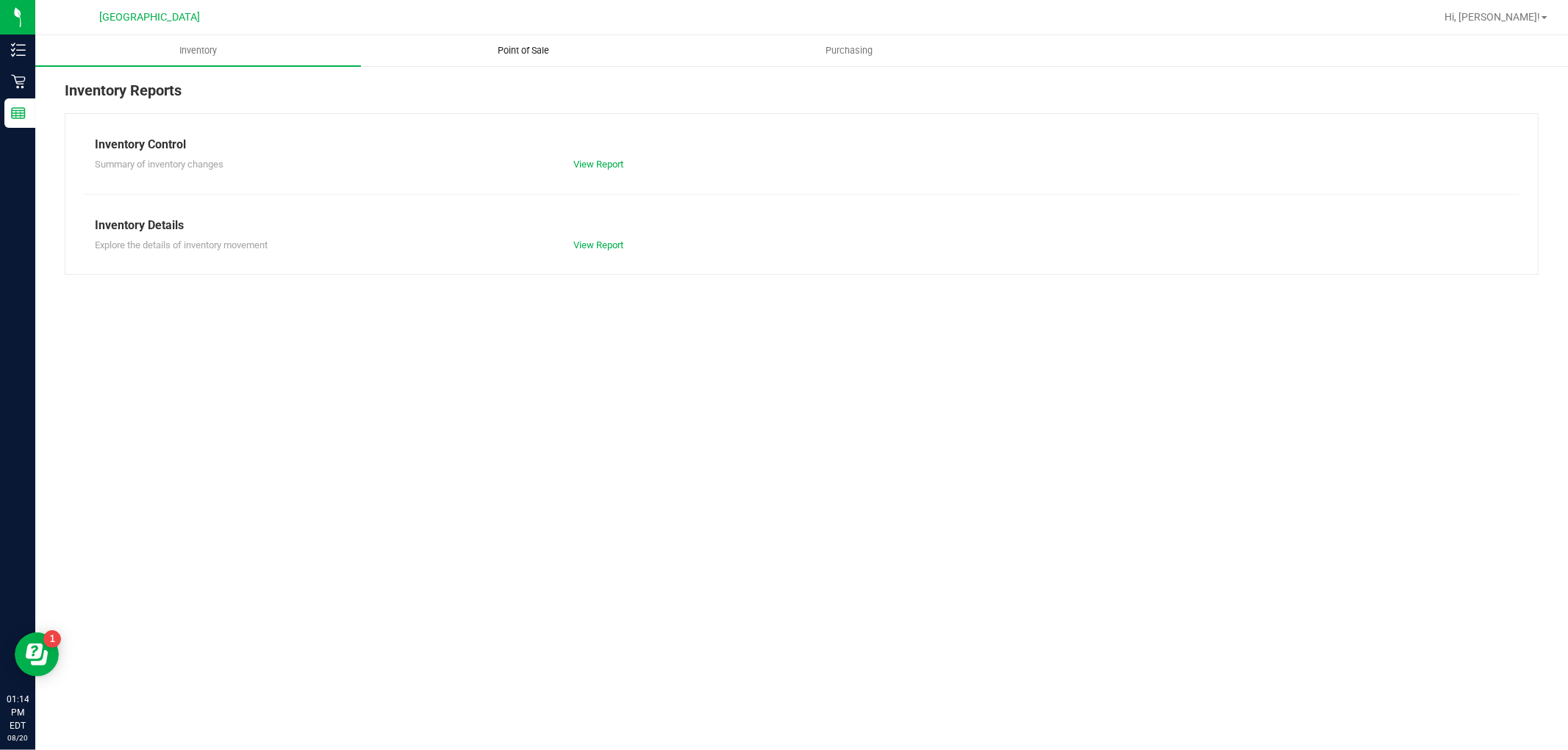
click at [544, 46] on span "Point of Sale" at bounding box center [525, 50] width 91 height 13
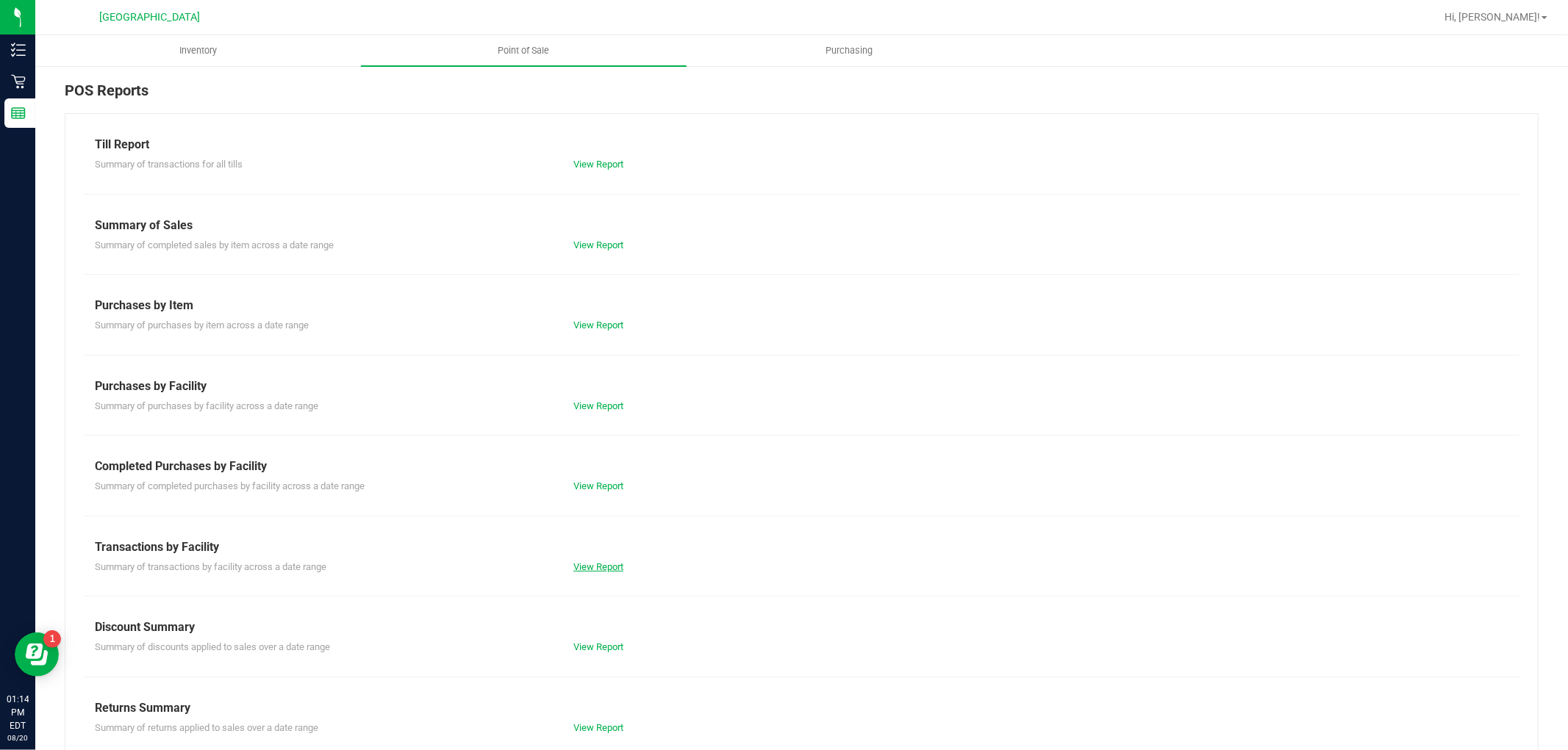
click at [584, 566] on link "View Report" at bounding box center [598, 567] width 50 height 11
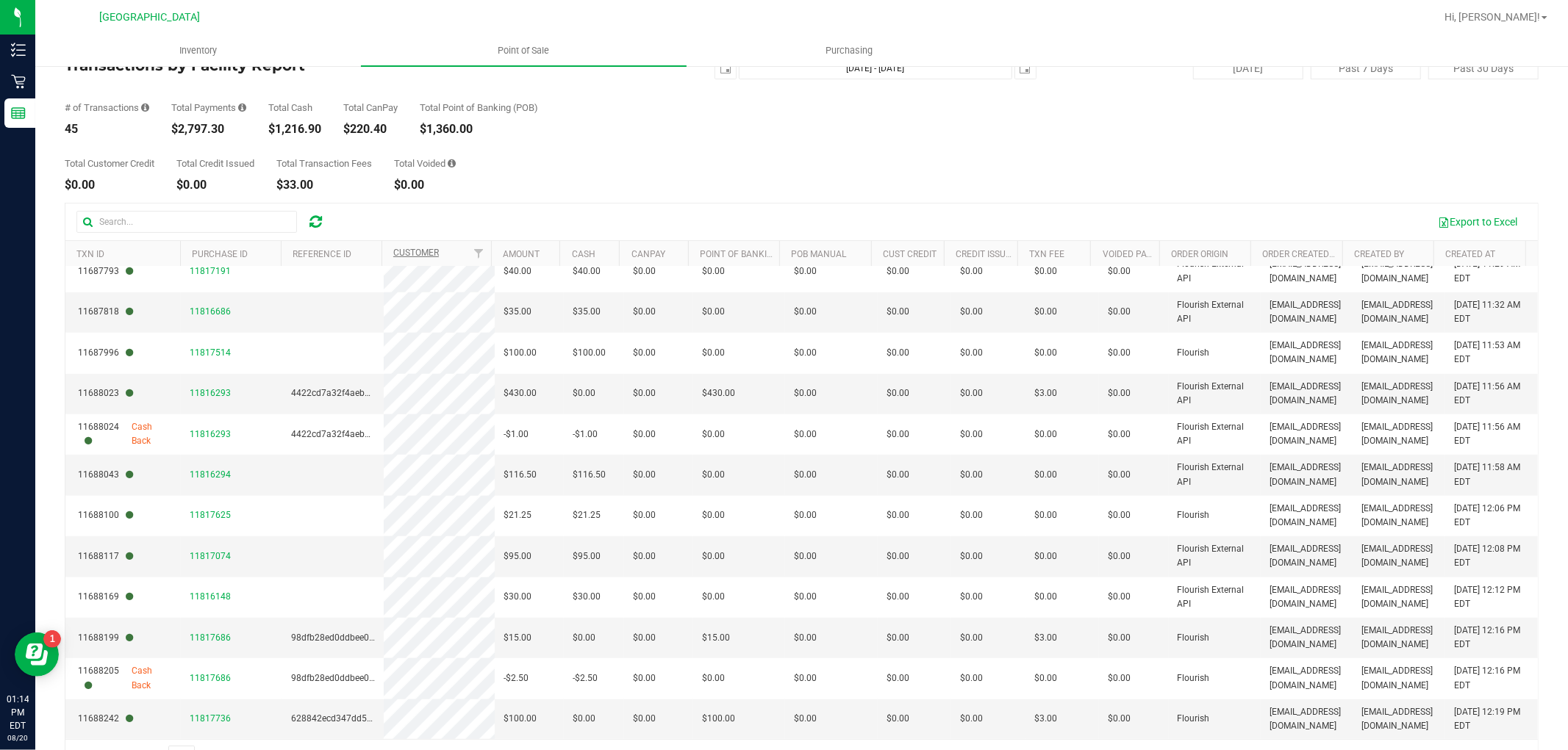
scroll to position [82, 0]
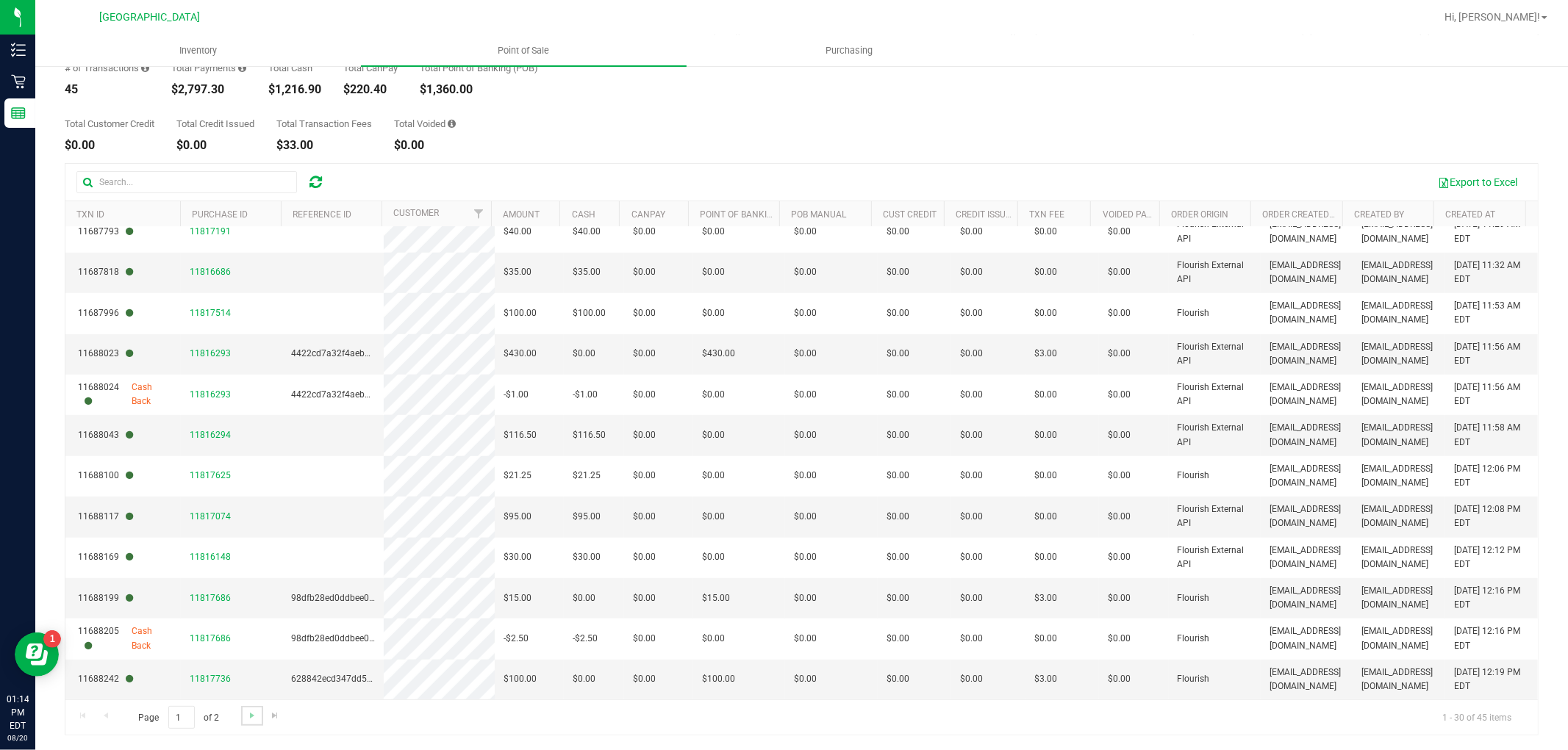
click at [243, 716] on link "Go to the next page" at bounding box center [252, 716] width 21 height 20
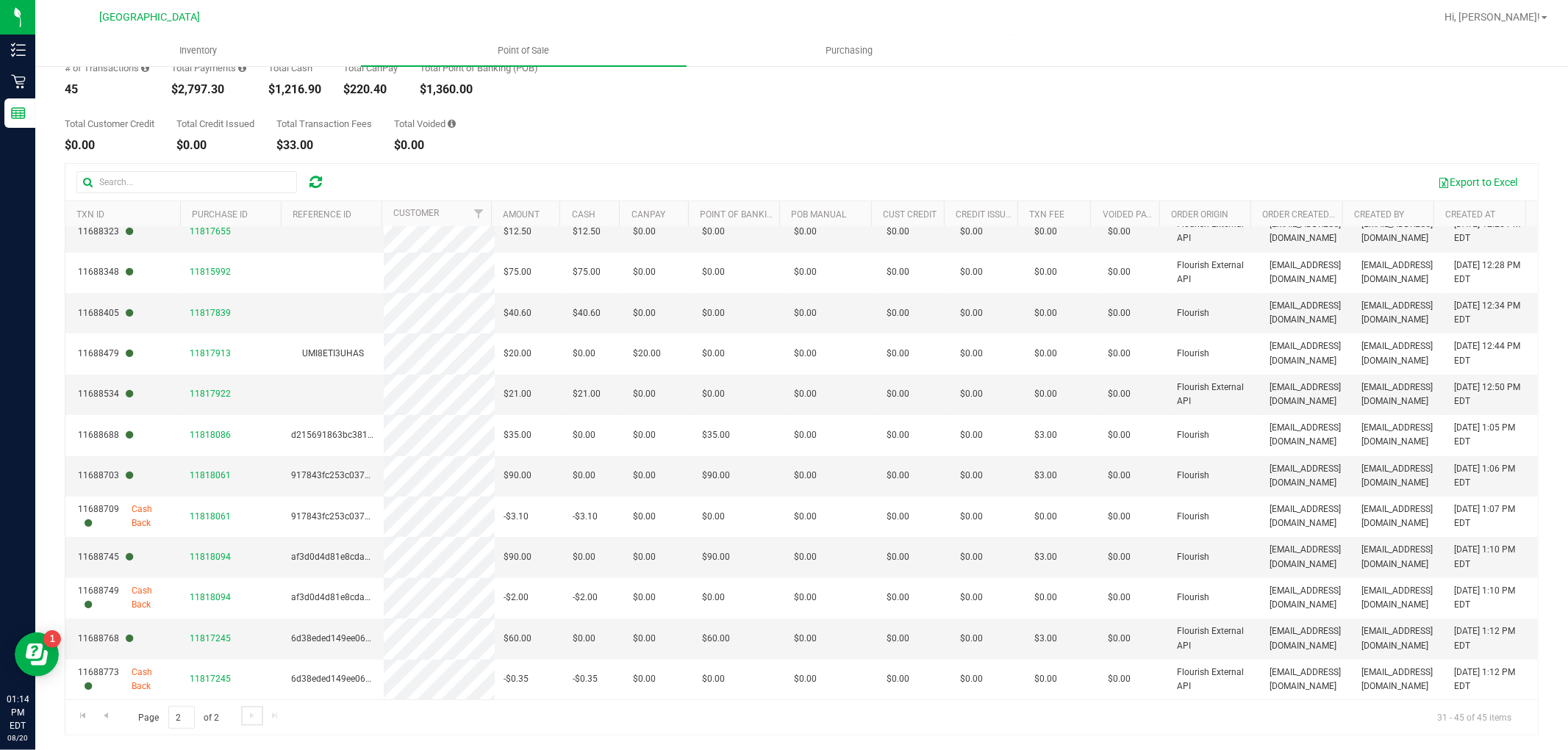
scroll to position [0, 0]
